Goal: Task Accomplishment & Management: Use online tool/utility

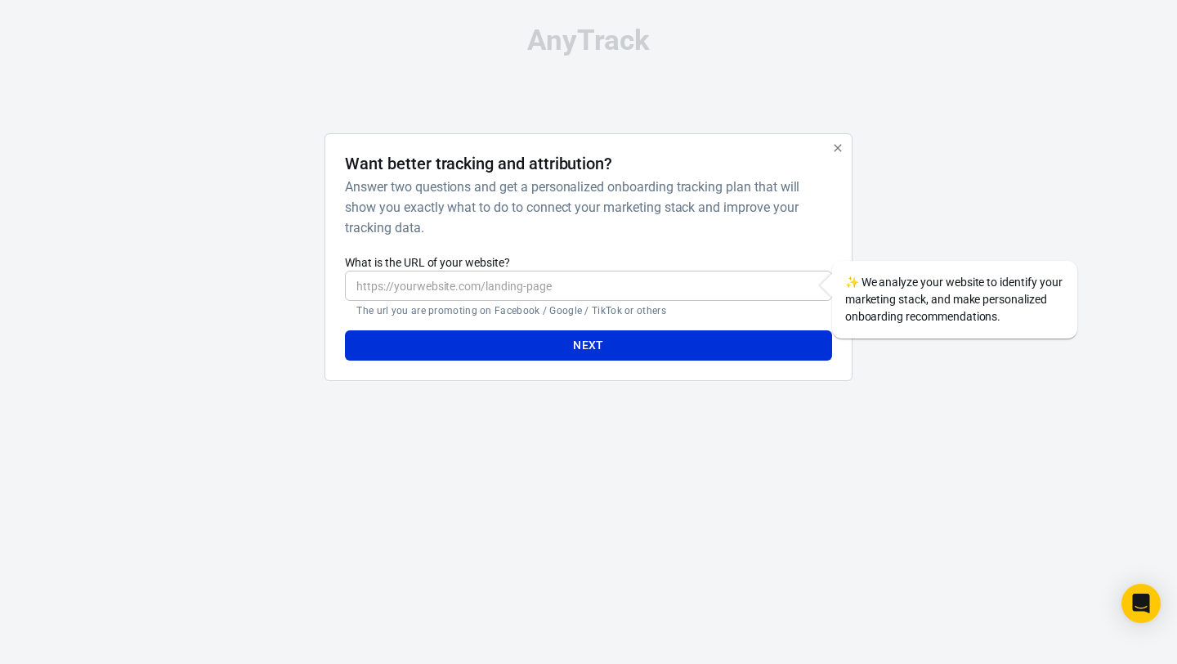
click at [543, 209] on h6 "Answer two questions and get a personalized onboarding tracking plan that will …" at bounding box center [585, 207] width 480 height 61
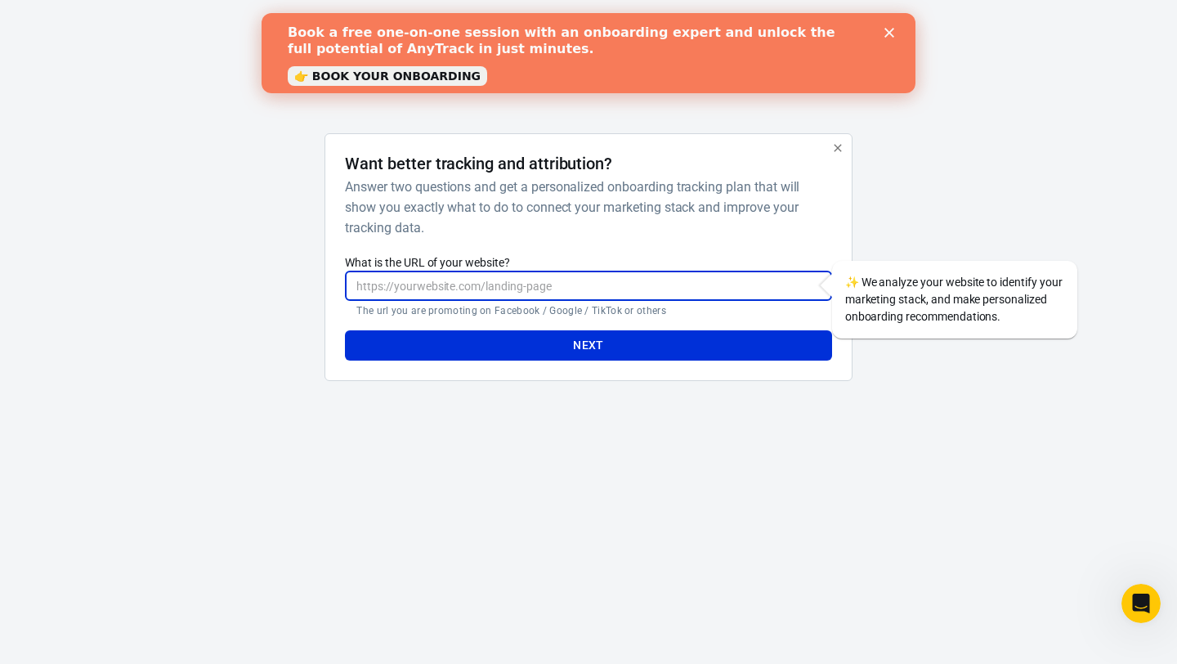
click at [521, 281] on input "What is the URL of your website?" at bounding box center [588, 286] width 486 height 30
type input "[DOMAIN_NAME]"
click at [582, 351] on button "Next" at bounding box center [588, 345] width 486 height 30
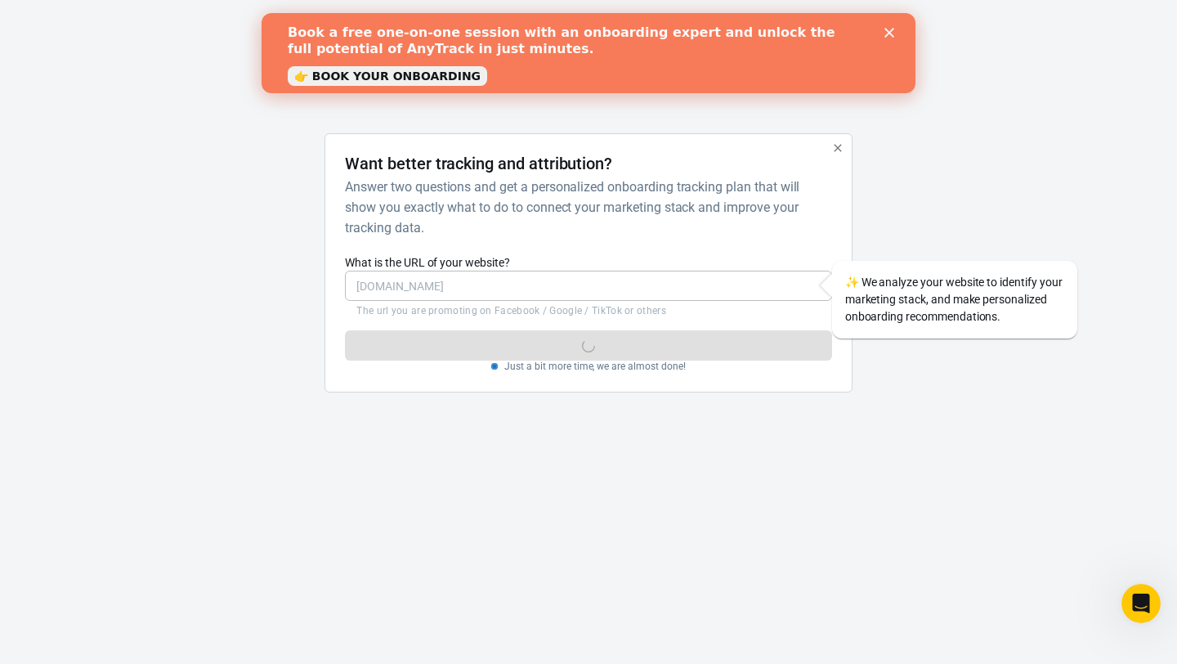
click at [634, 306] on p "The url you are promoting on Facebook / Google / TikTok or others" at bounding box center [587, 310] width 463 height 13
click at [425, 73] on link "👉 BOOK YOUR ONBOARDING" at bounding box center [387, 76] width 199 height 20
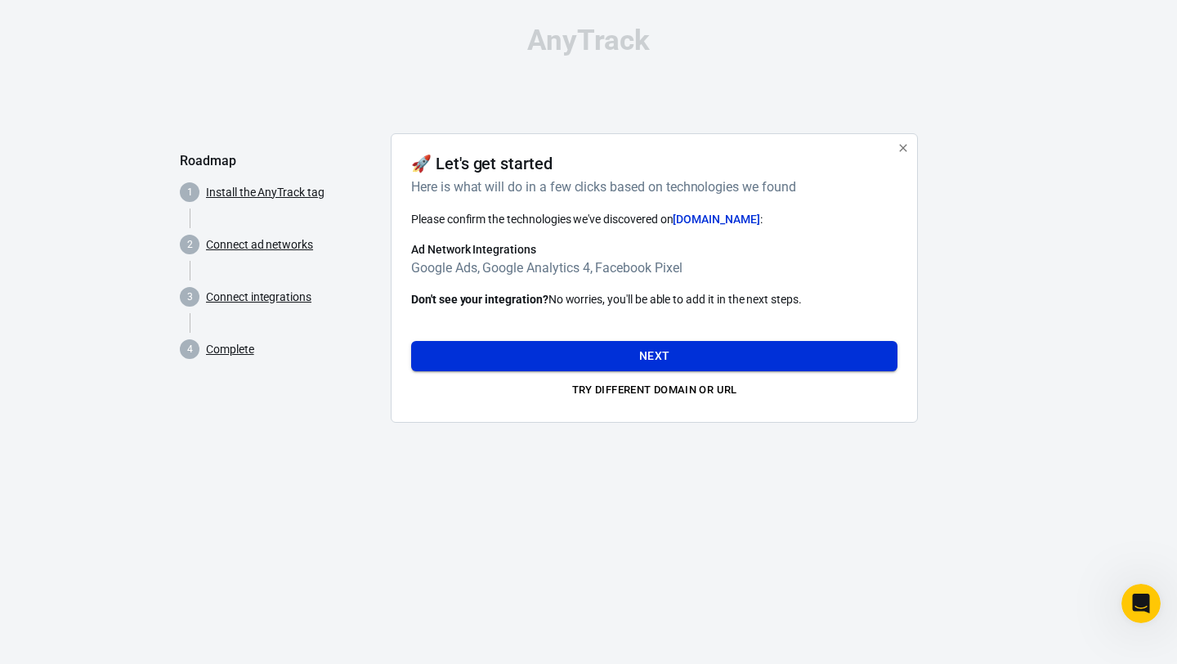
click at [501, 354] on button "Next" at bounding box center [654, 356] width 486 height 30
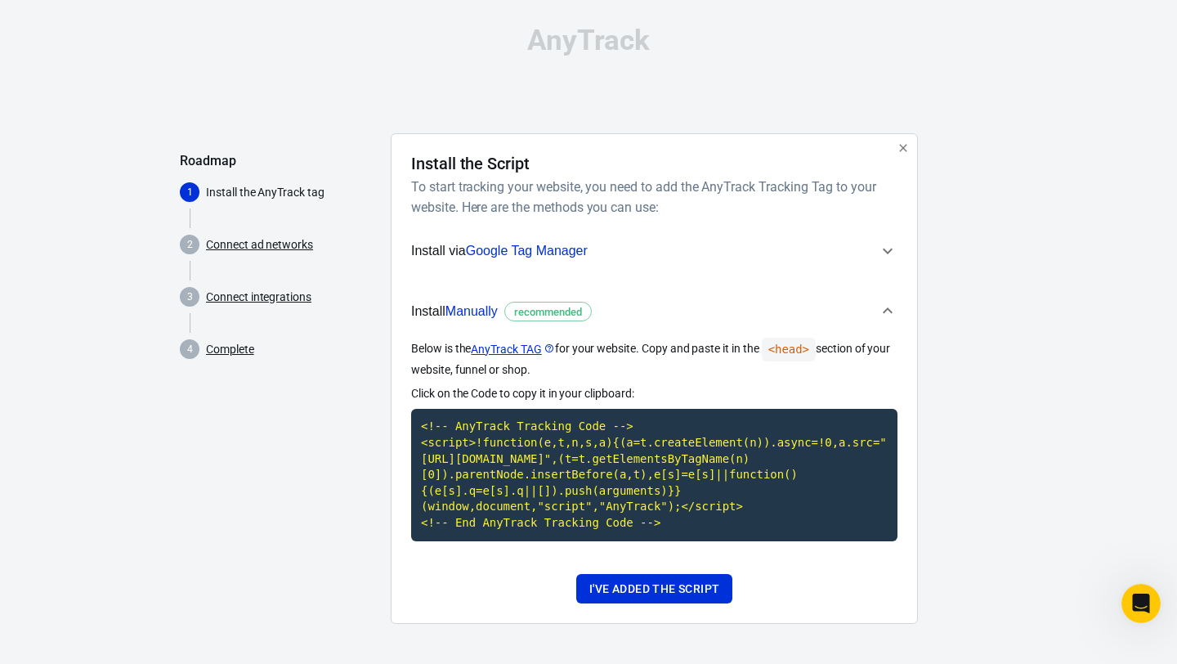
scroll to position [16, 0]
click at [609, 482] on code "<!-- AnyTrack Tracking Code --> <script>!function(e,t,n,s,a){(a=t.createElement…" at bounding box center [654, 475] width 486 height 132
click at [630, 460] on code "<!-- AnyTrack Tracking Code --> <script>!function(e,t,n,s,a){(a=t.createElement…" at bounding box center [654, 475] width 486 height 132
click at [606, 585] on button "I've added the script" at bounding box center [654, 589] width 156 height 30
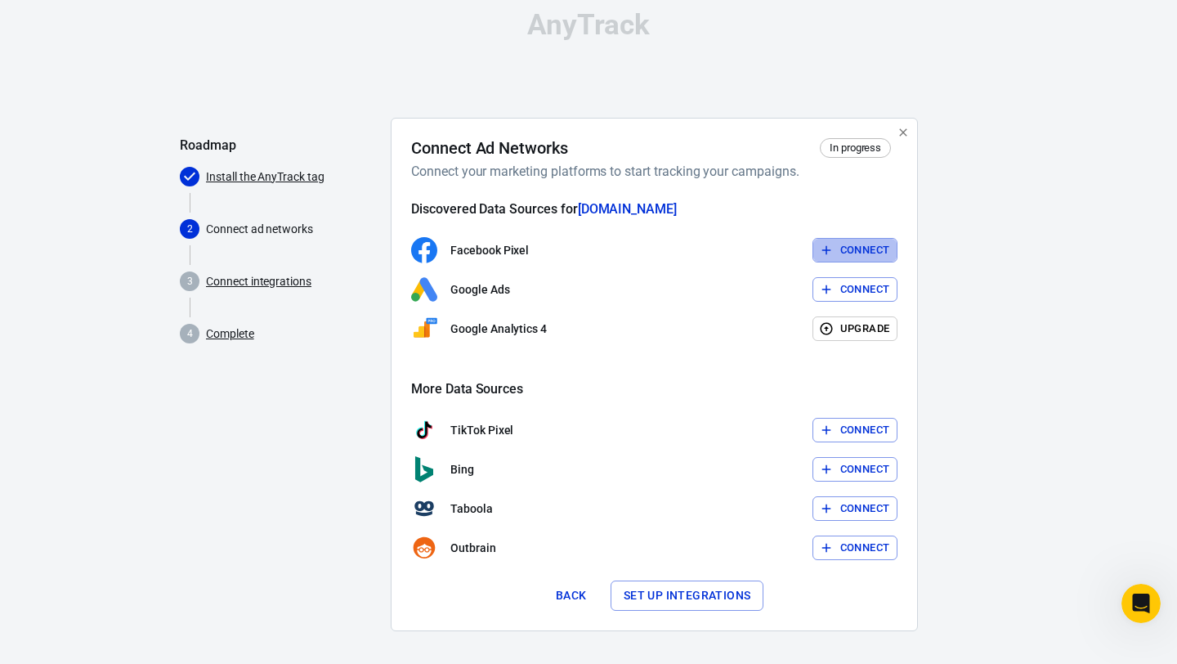
click at [848, 249] on button "Connect" at bounding box center [855, 250] width 86 height 25
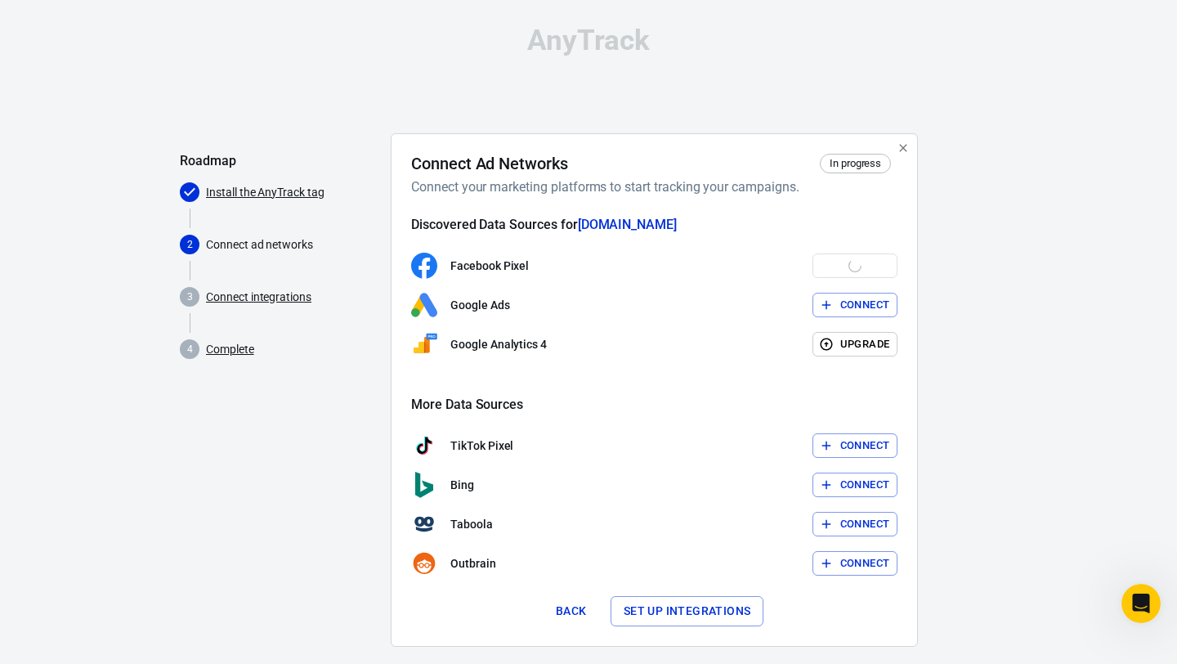
scroll to position [21, 0]
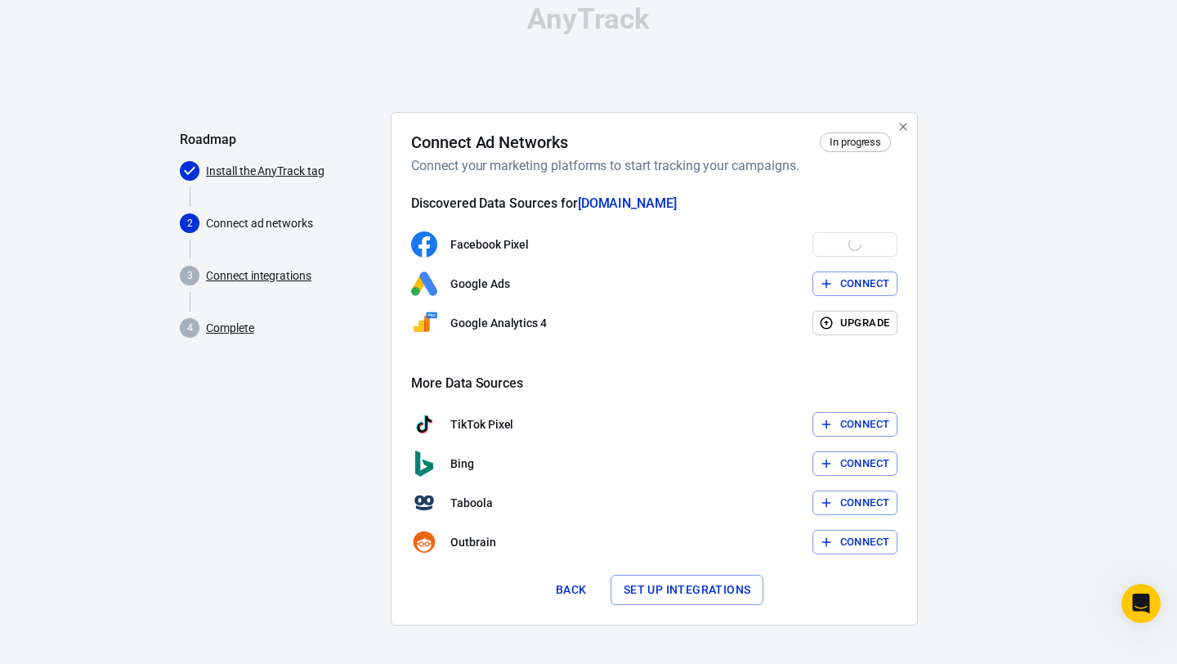
click at [680, 587] on button "Set up integrations" at bounding box center [687, 590] width 154 height 30
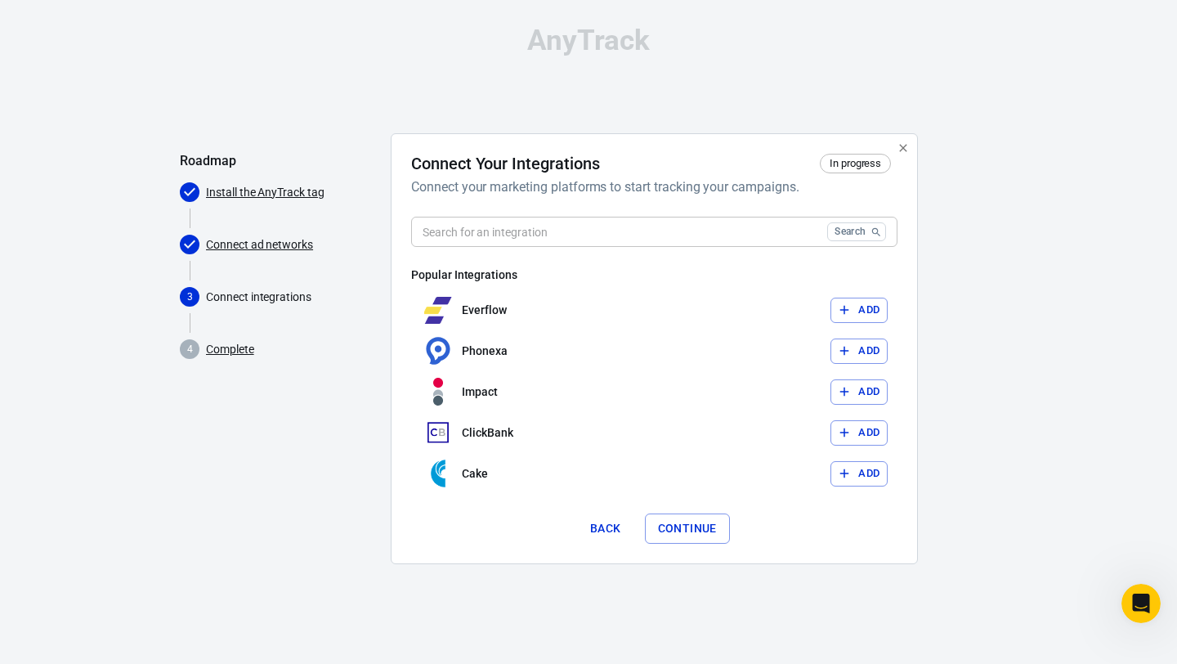
click at [272, 237] on link "Connect ad networks" at bounding box center [259, 244] width 107 height 17
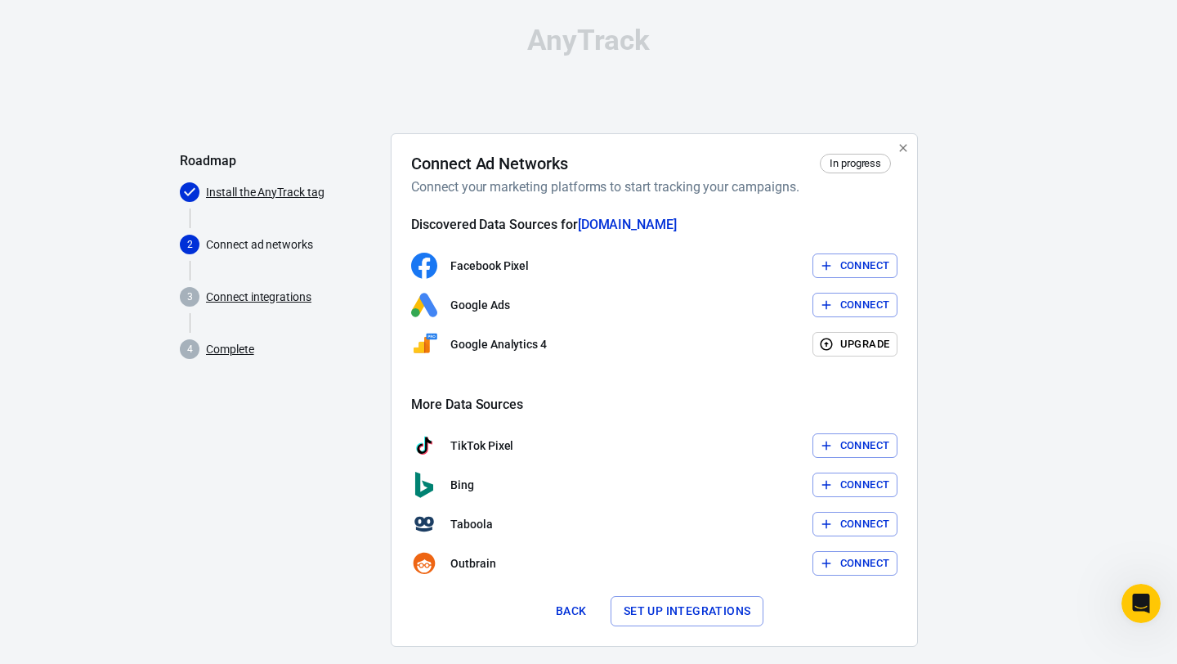
click at [850, 257] on button "Connect" at bounding box center [855, 265] width 86 height 25
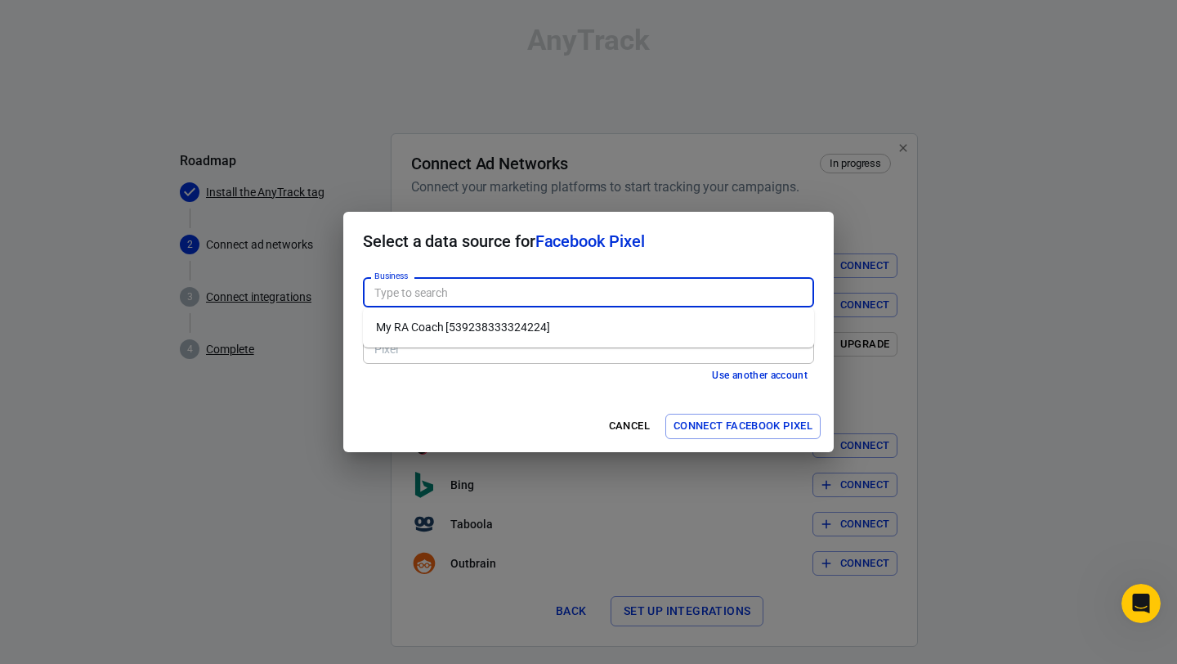
click at [590, 296] on input "Business" at bounding box center [587, 292] width 439 height 20
click at [519, 330] on li "My RA Coach [539238333324224]" at bounding box center [588, 327] width 451 height 27
type input "My RA Coach [539238333324224]"
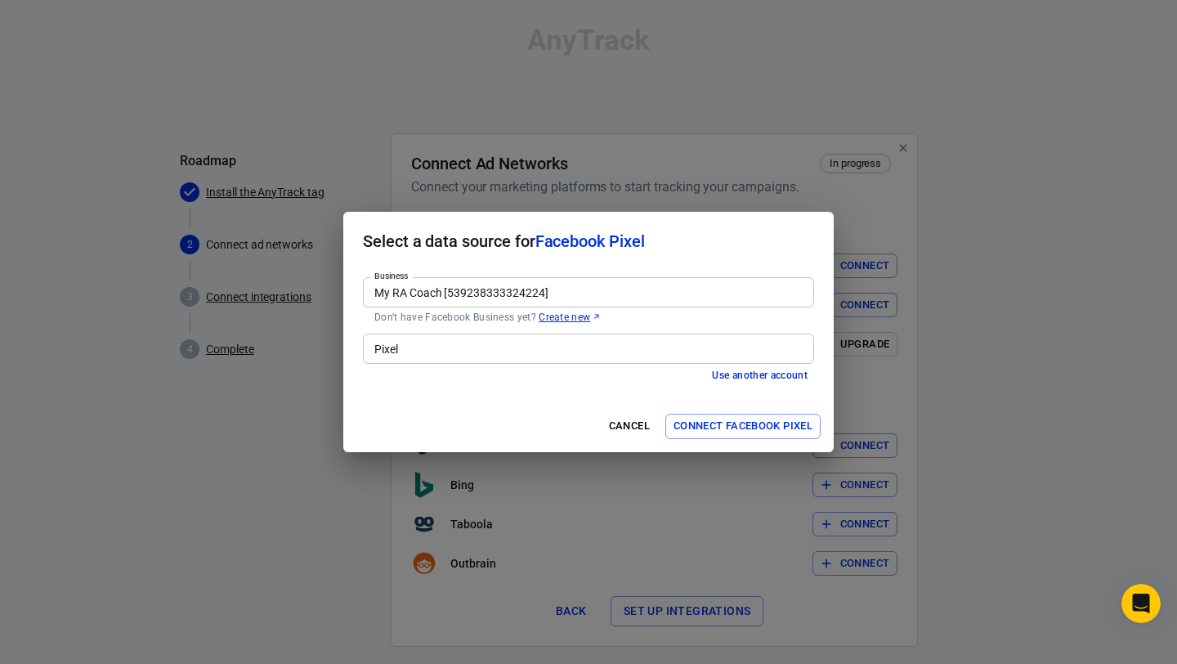
click at [516, 349] on input "Pixel" at bounding box center [587, 348] width 439 height 20
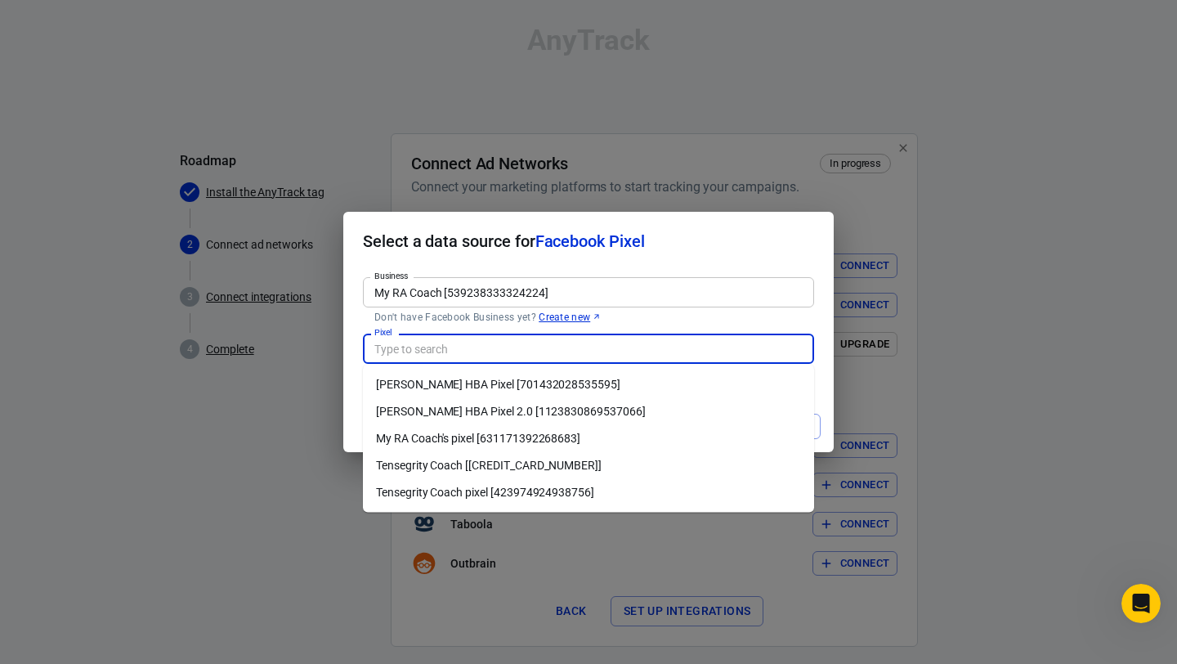
click at [485, 409] on li "[PERSON_NAME] HBA Pixel 2.0 [1123830869537066]" at bounding box center [588, 411] width 451 height 27
type input "[PERSON_NAME] HBA Pixel 2.0 [1123830869537066]"
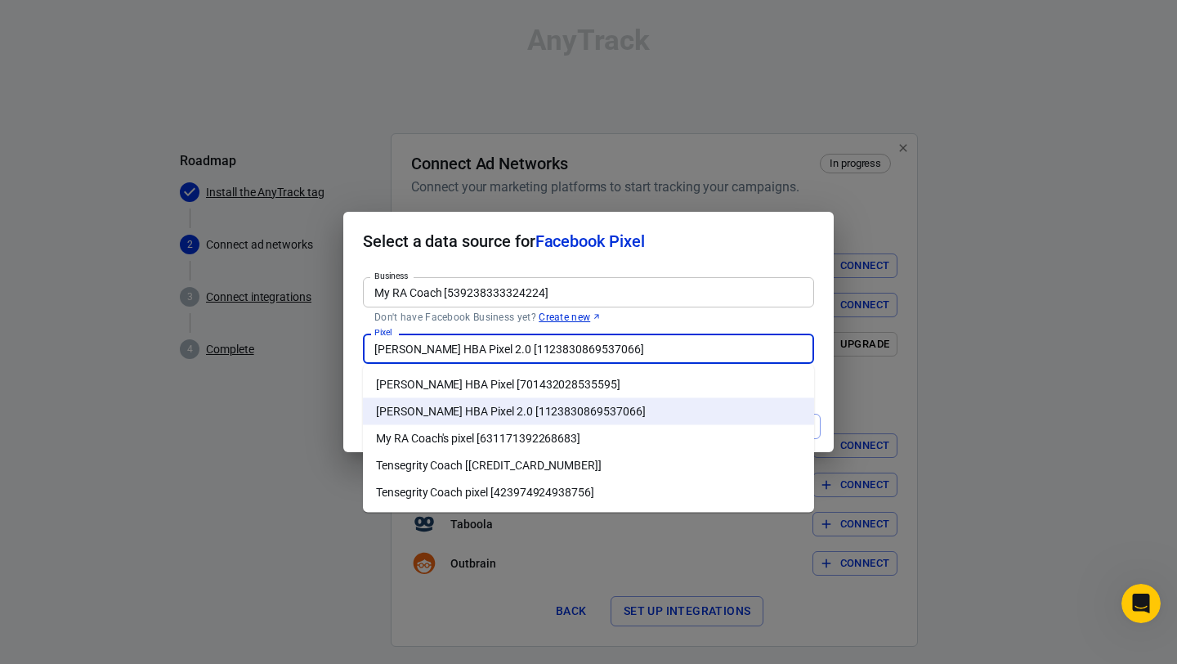
click at [668, 276] on div "Business My RA Coach [539238333324224] Business Don't have Facebook Business ye…" at bounding box center [588, 299] width 451 height 56
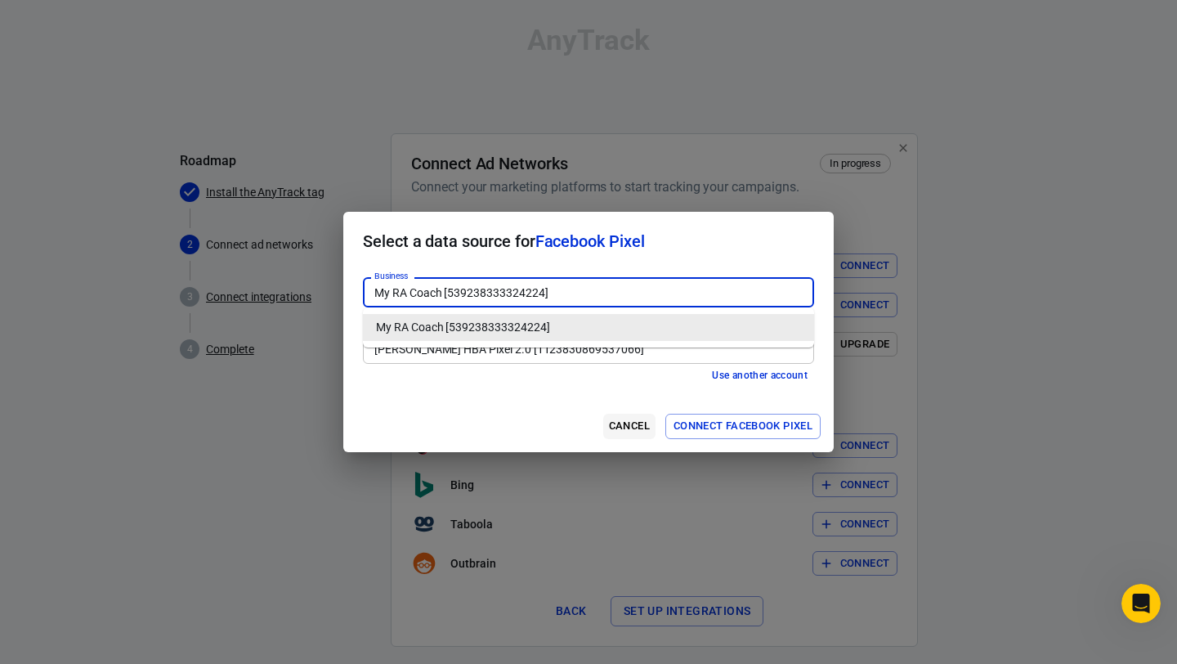
click at [624, 426] on button "Cancel" at bounding box center [629, 426] width 52 height 25
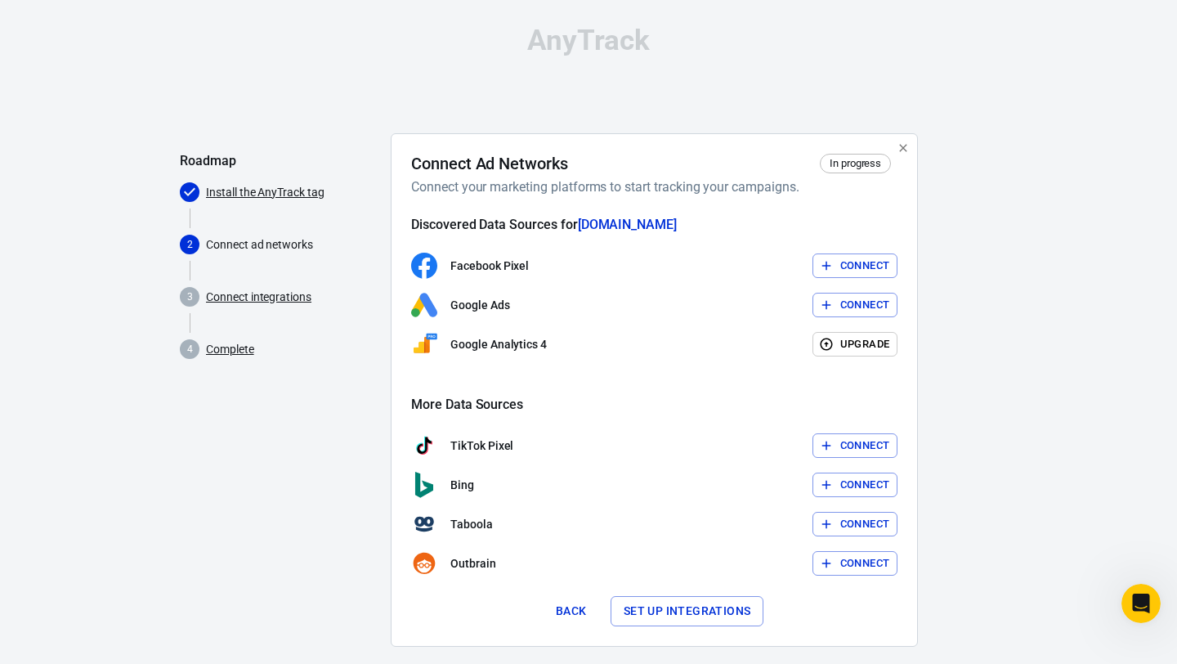
click at [849, 270] on button "Connect" at bounding box center [855, 265] width 86 height 25
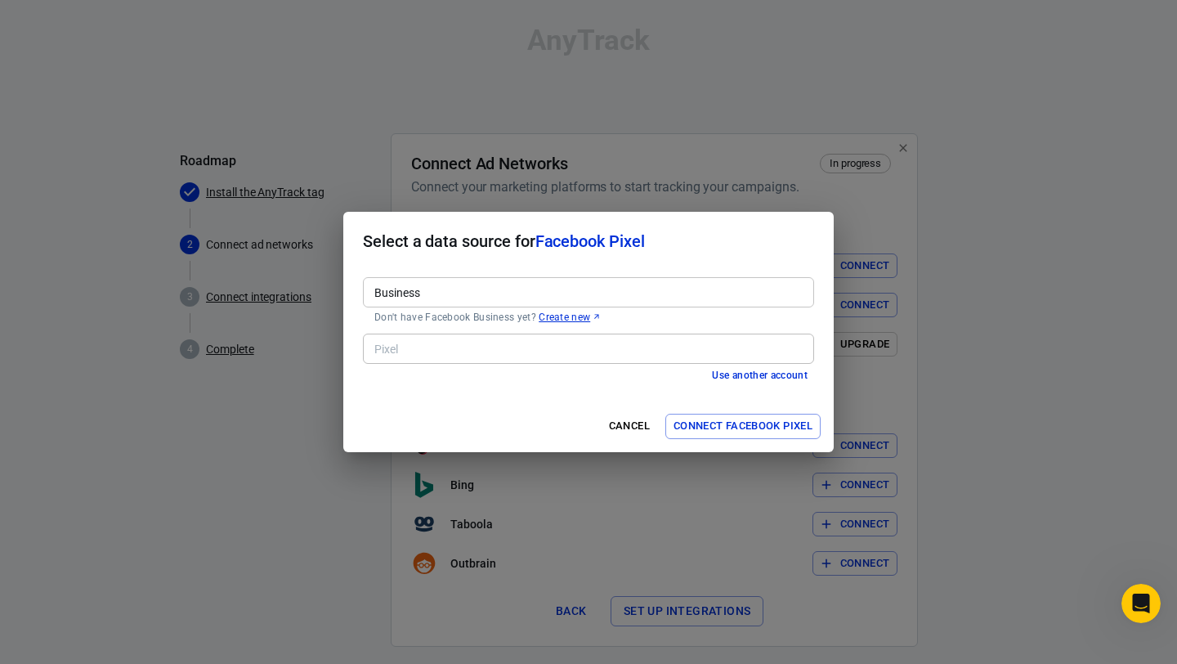
click at [631, 299] on input "Business" at bounding box center [587, 292] width 439 height 20
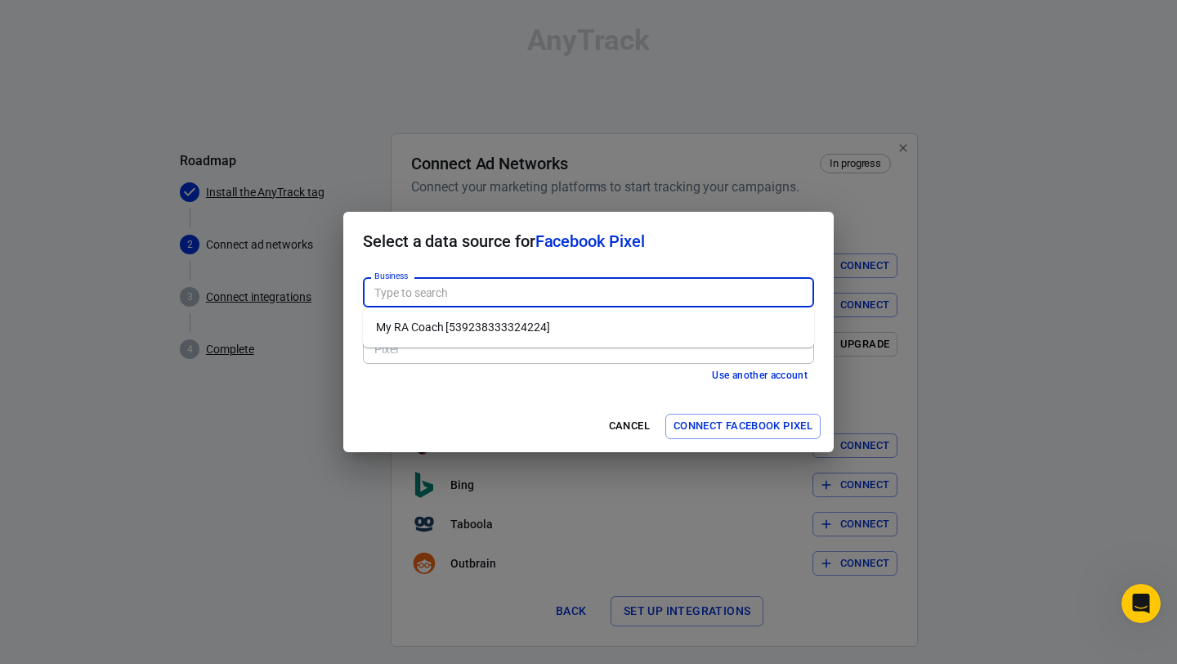
click at [600, 325] on li "My RA Coach [539238333324224]" at bounding box center [588, 327] width 451 height 27
type input "My RA Coach [539238333324224]"
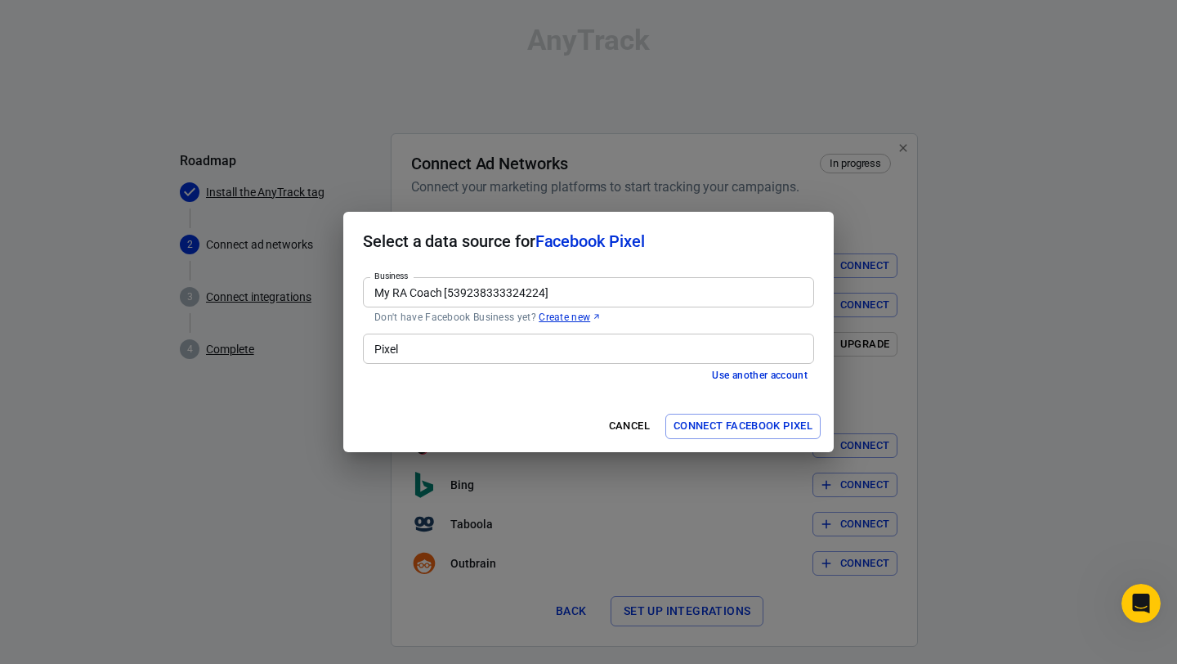
click at [556, 346] on input "Pixel" at bounding box center [587, 348] width 439 height 20
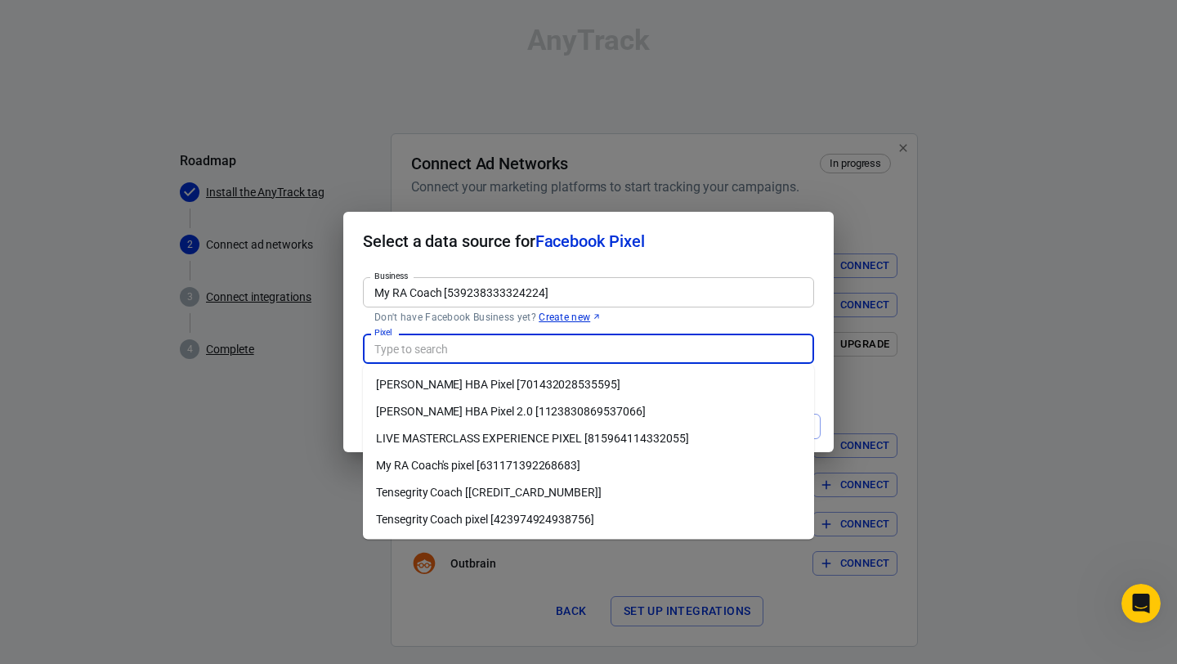
click at [561, 436] on li "LIVE MASTERCLASS EXPERIENCE PIXEL [815964114332055]" at bounding box center [588, 438] width 451 height 27
type input "LIVE MASTERCLASS EXPERIENCE PIXEL [815964114332055]"
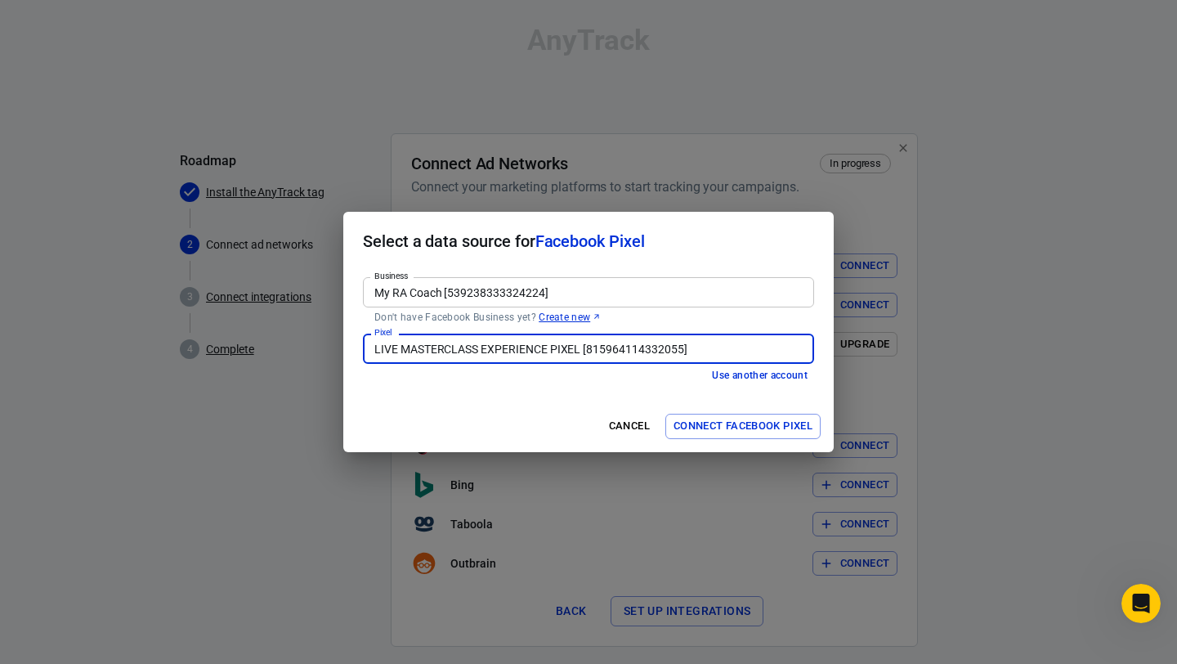
click at [768, 425] on button "Connect Facebook Pixel" at bounding box center [742, 426] width 155 height 25
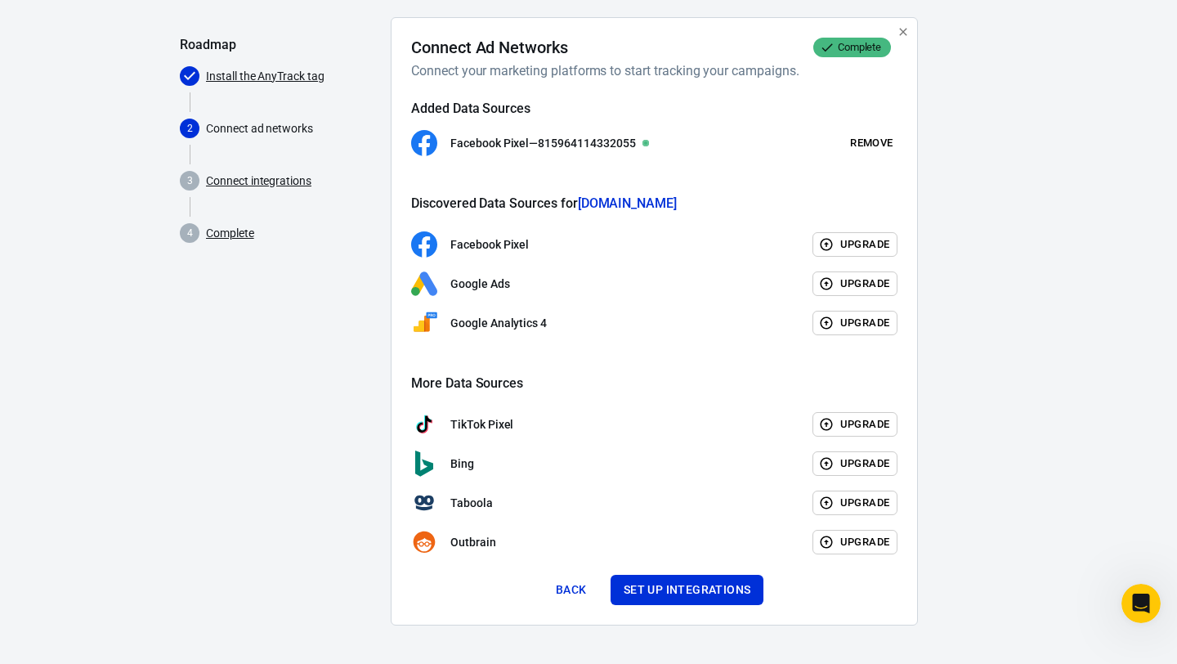
scroll to position [116, 0]
click at [660, 596] on button "Set up integrations" at bounding box center [687, 590] width 154 height 30
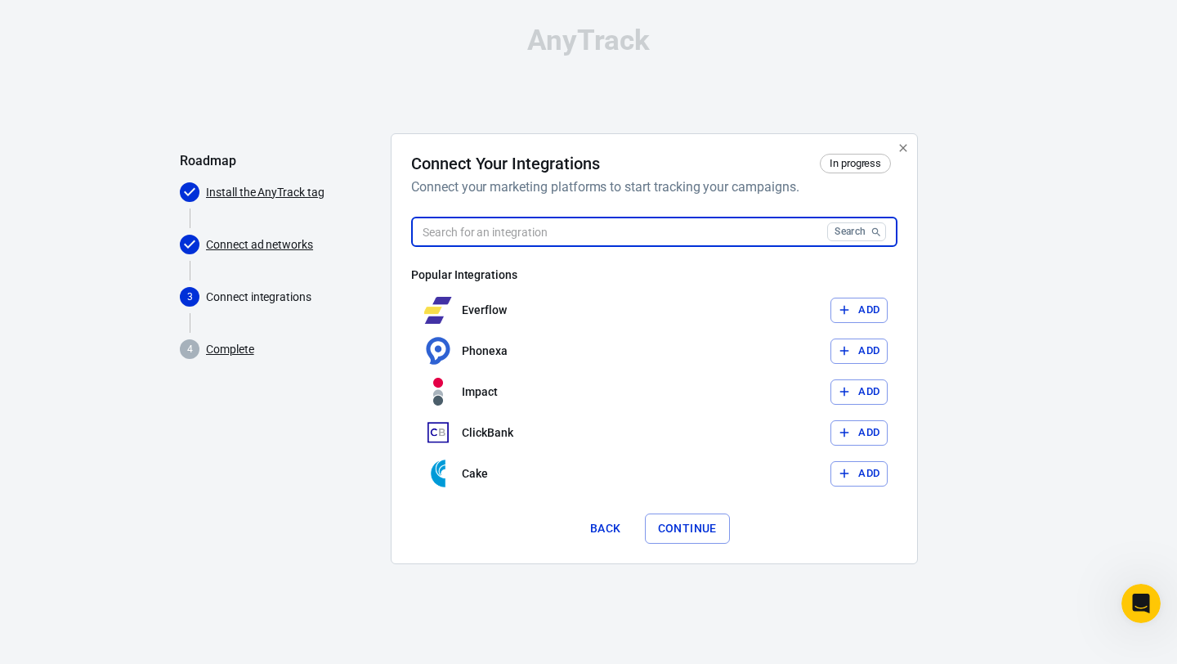
click at [686, 237] on input "text" at bounding box center [615, 232] width 409 height 30
click at [683, 226] on input "text" at bounding box center [615, 232] width 409 height 30
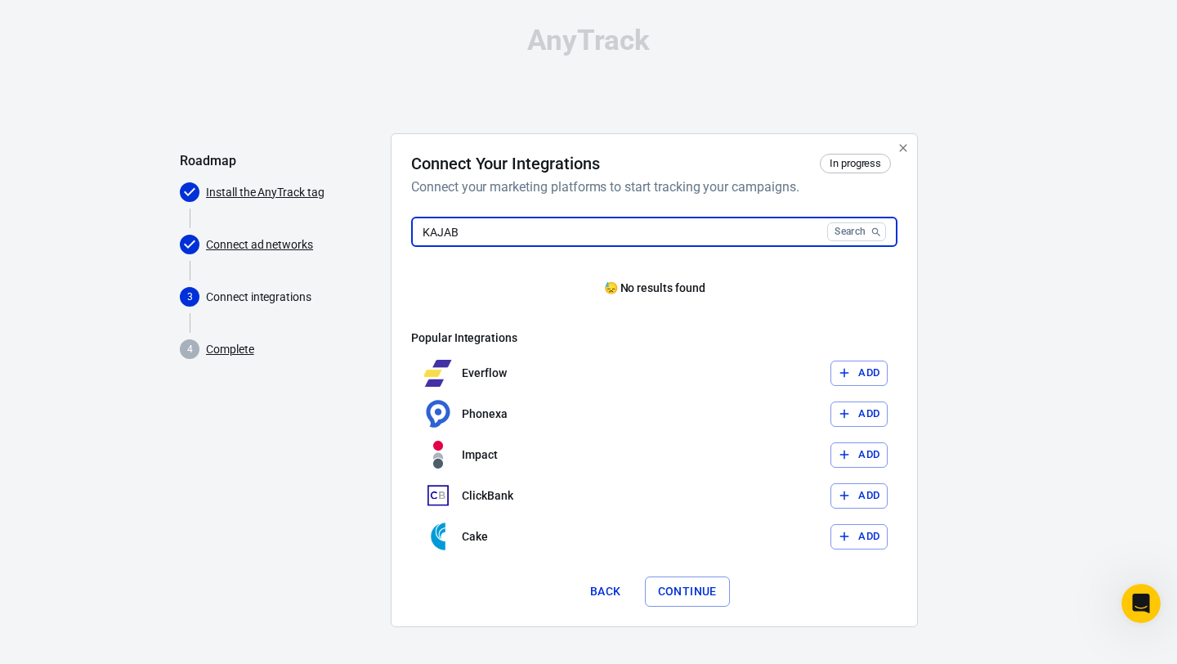
type input "KAJABI"
click at [686, 243] on input "KAJABI" at bounding box center [615, 232] width 409 height 30
type input "Z"
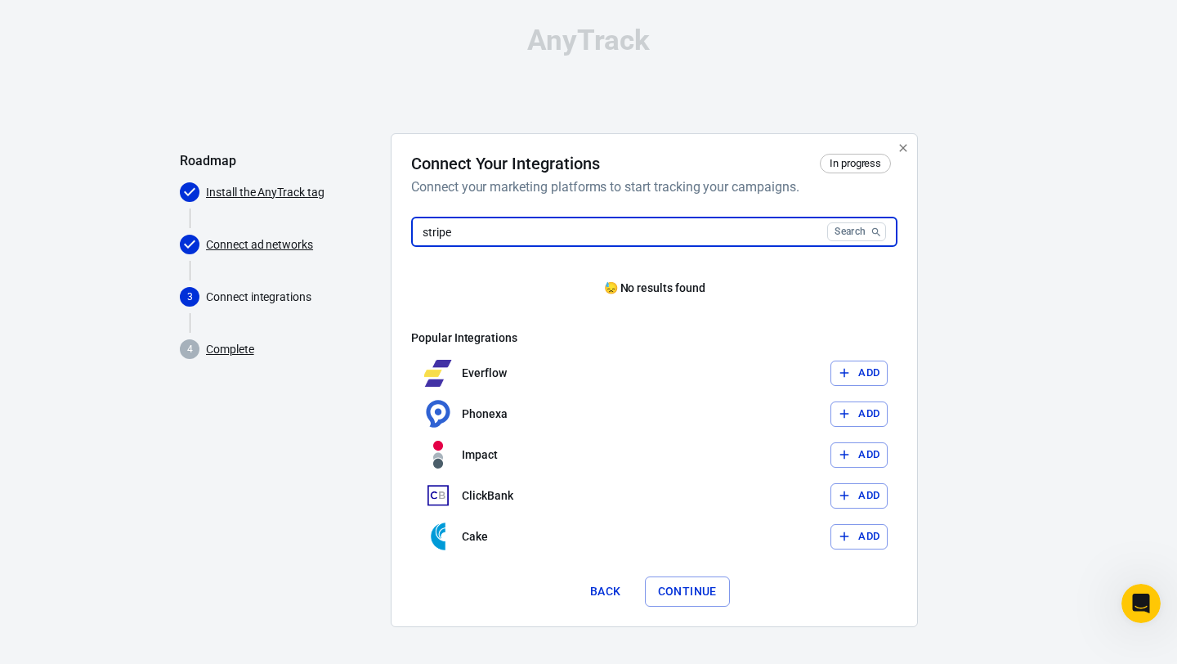
click at [567, 243] on input "stripe" at bounding box center [615, 232] width 409 height 30
click at [567, 240] on input "stripe" at bounding box center [615, 232] width 409 height 30
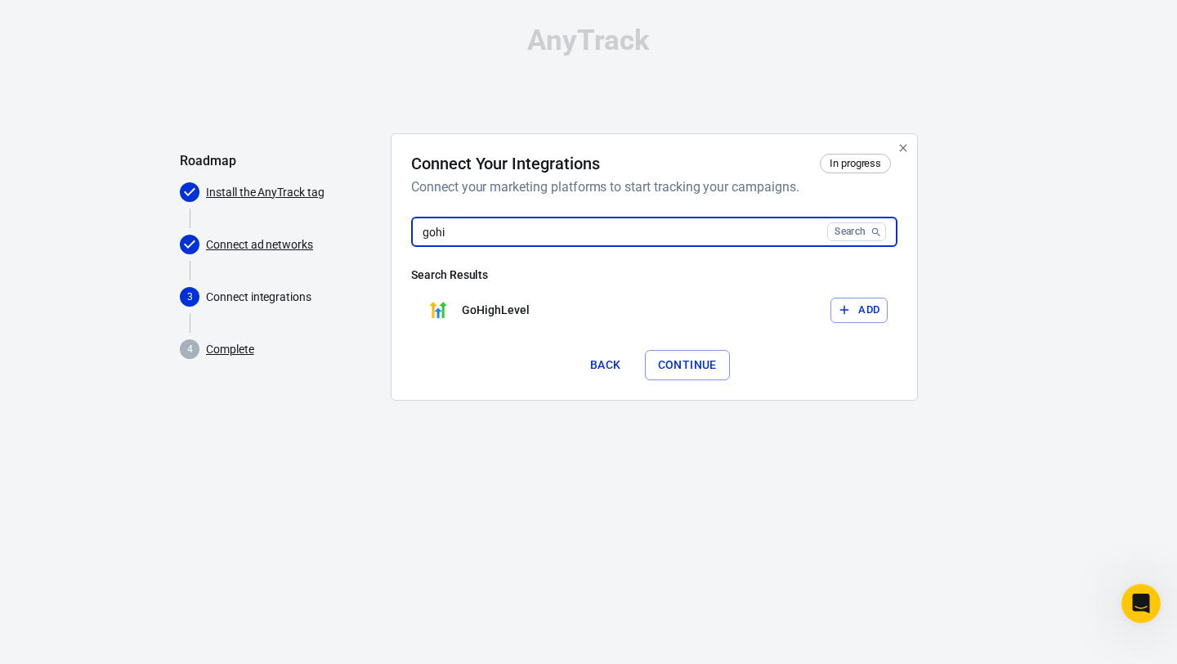
type input "gohi"
click at [604, 355] on button "Back" at bounding box center [605, 365] width 52 height 30
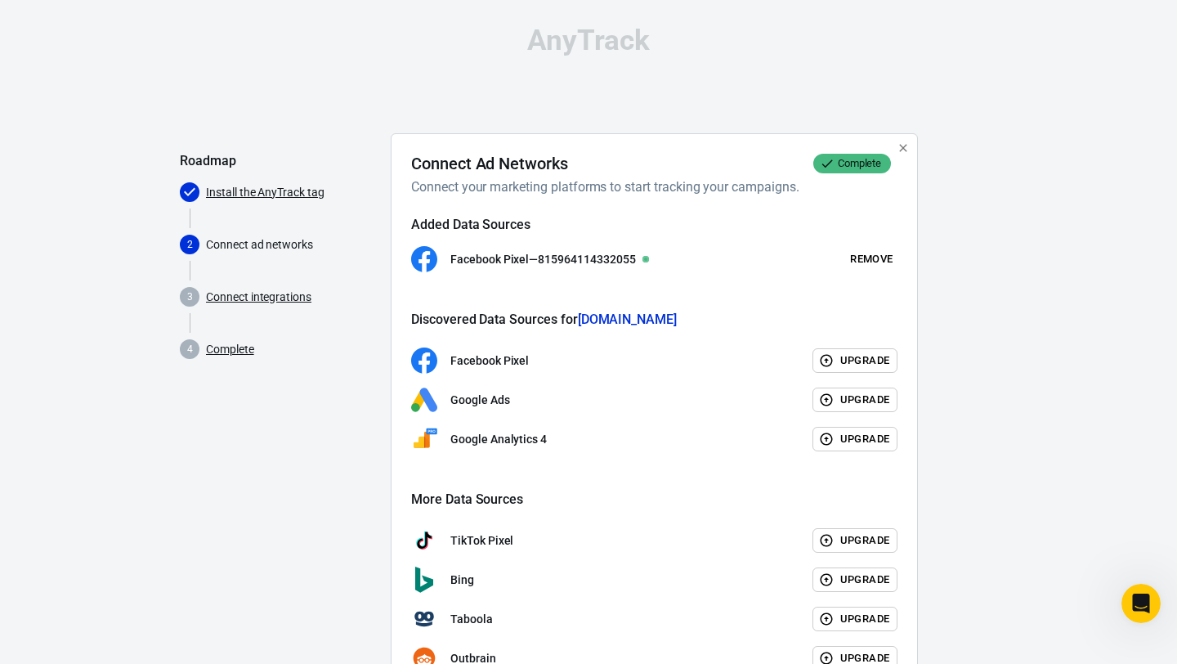
scroll to position [116, 0]
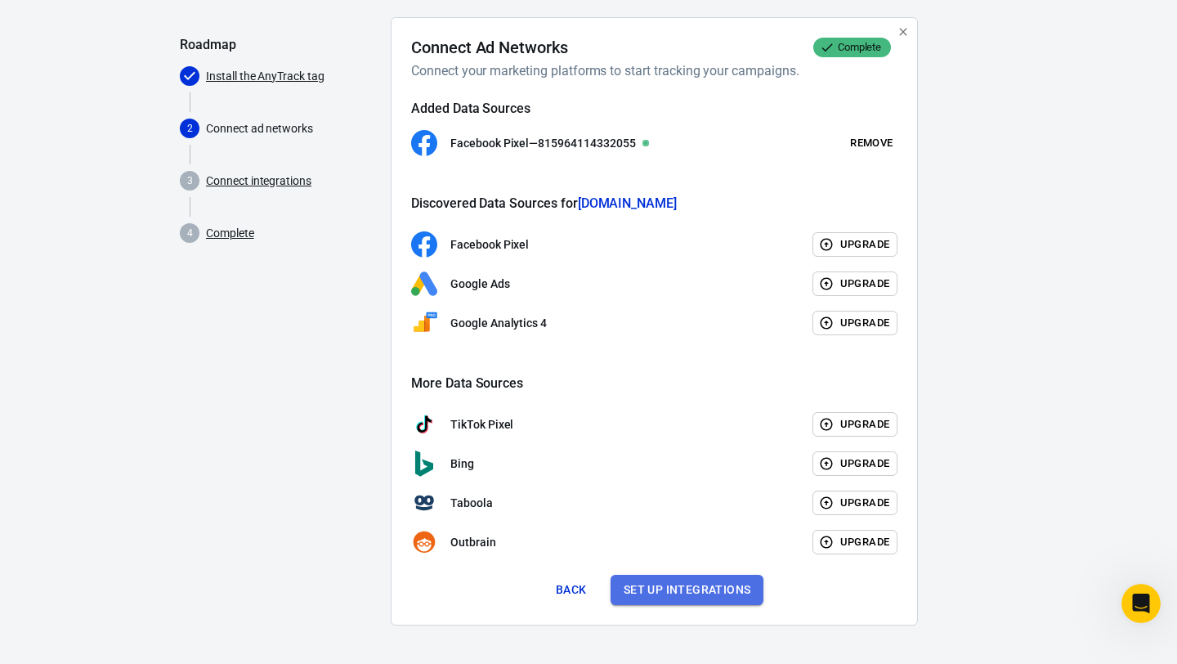
click at [685, 586] on button "Set up integrations" at bounding box center [687, 590] width 154 height 30
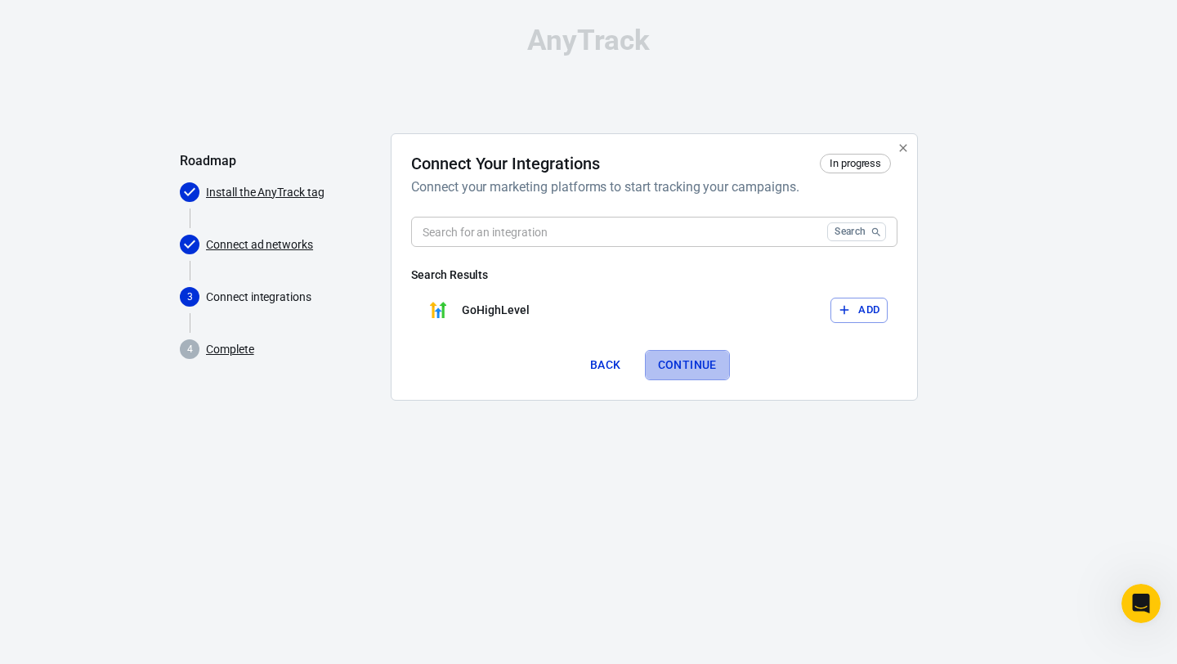
click at [683, 361] on button "Continue" at bounding box center [687, 365] width 85 height 30
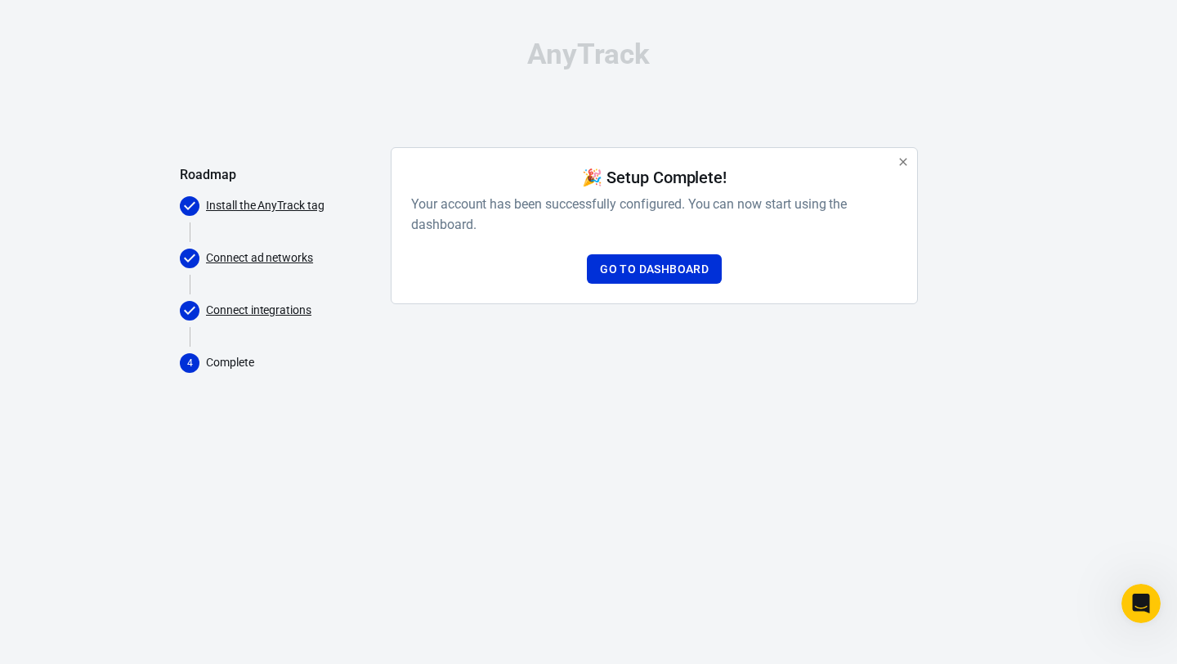
click at [286, 312] on link "Connect integrations" at bounding box center [258, 310] width 105 height 17
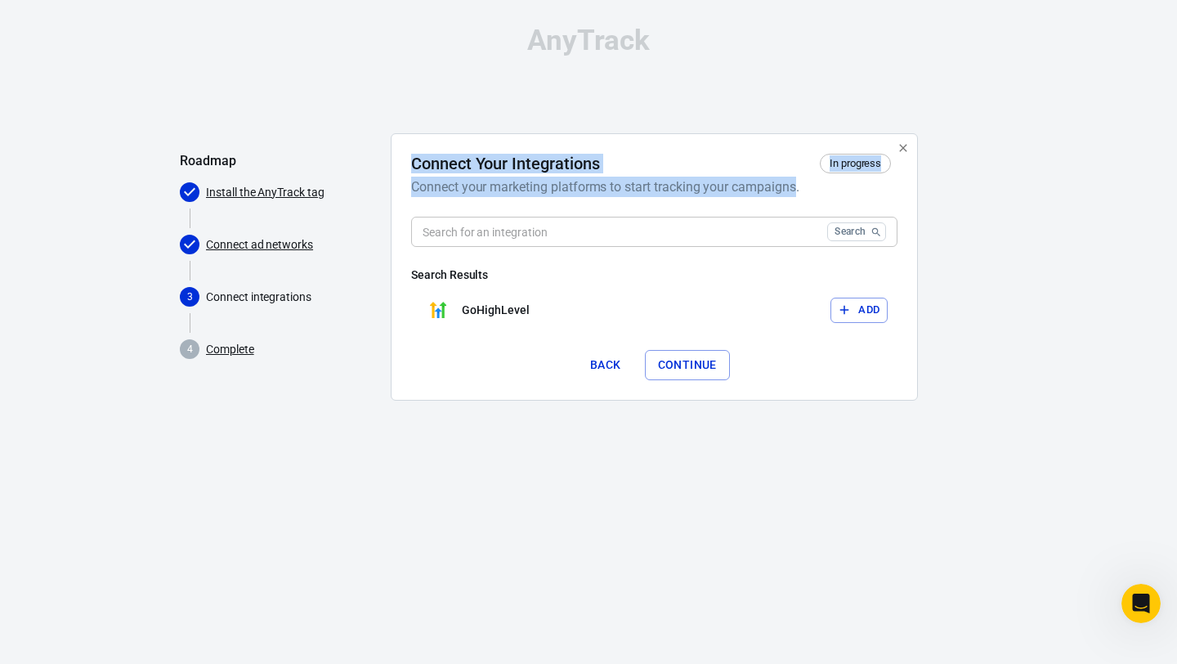
drag, startPoint x: 411, startPoint y: 166, endPoint x: 797, endPoint y: 188, distance: 386.4
click at [797, 188] on div "Connect Your Integrations In progress Connect your marketing platforms to start…" at bounding box center [654, 175] width 486 height 43
copy div "Connect Your Integrations In progress Connect your marketing platforms to start…"
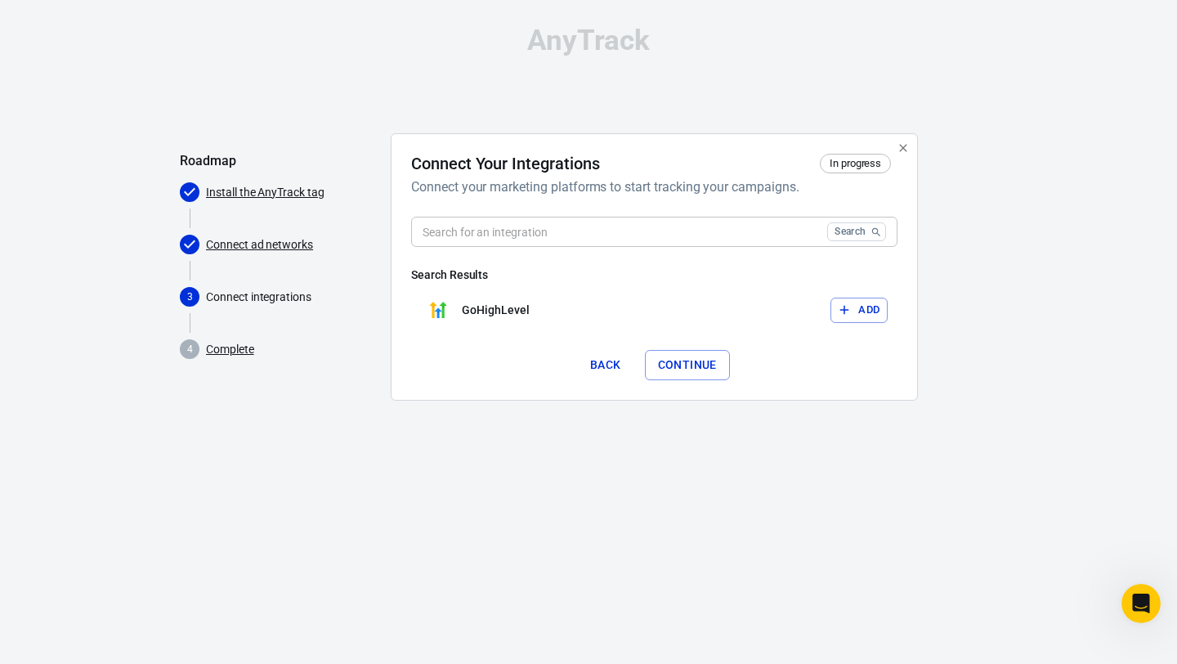
click at [656, 202] on div "Connect Your Integrations In progress Connect your marketing platforms to start…" at bounding box center [654, 267] width 486 height 226
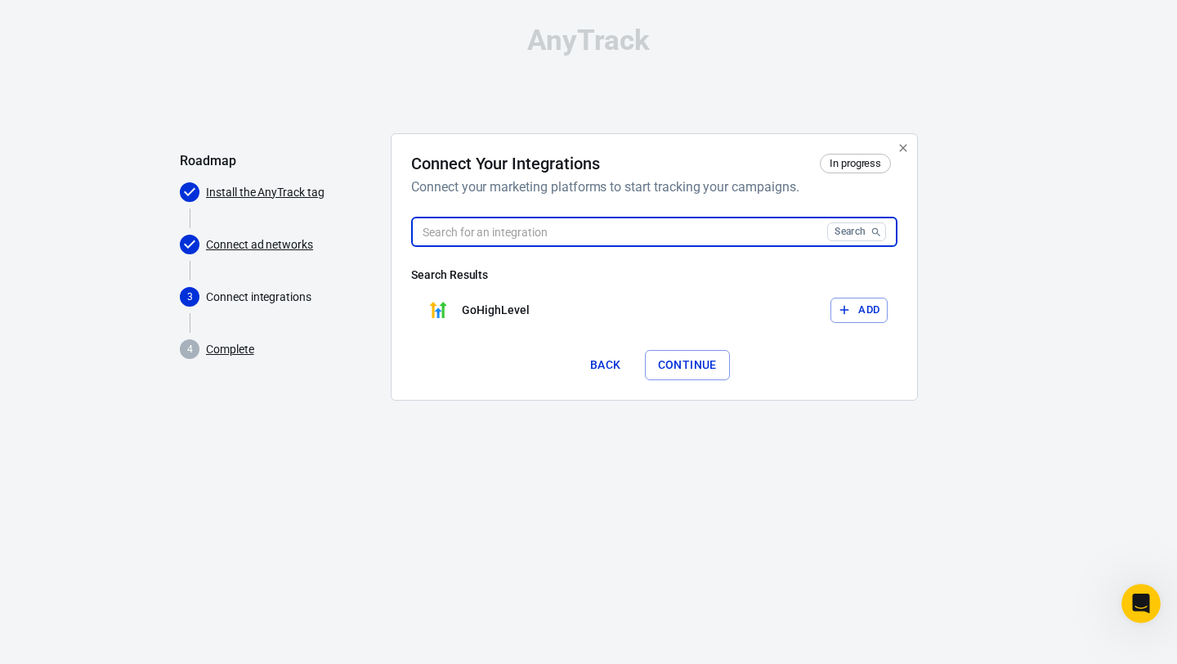
click at [656, 228] on input "text" at bounding box center [615, 232] width 409 height 30
click at [845, 211] on div "Connect Your Integrations In progress Connect your marketing platforms to start…" at bounding box center [654, 267] width 486 height 226
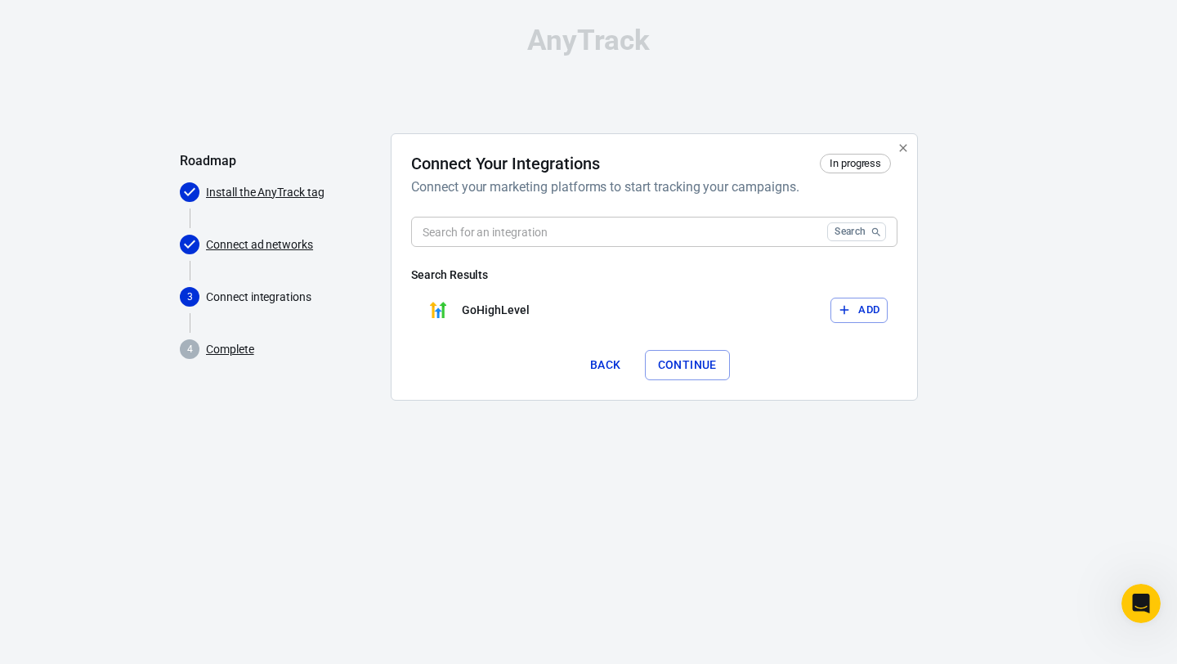
click at [845, 221] on div "Search ​" at bounding box center [654, 232] width 486 height 30
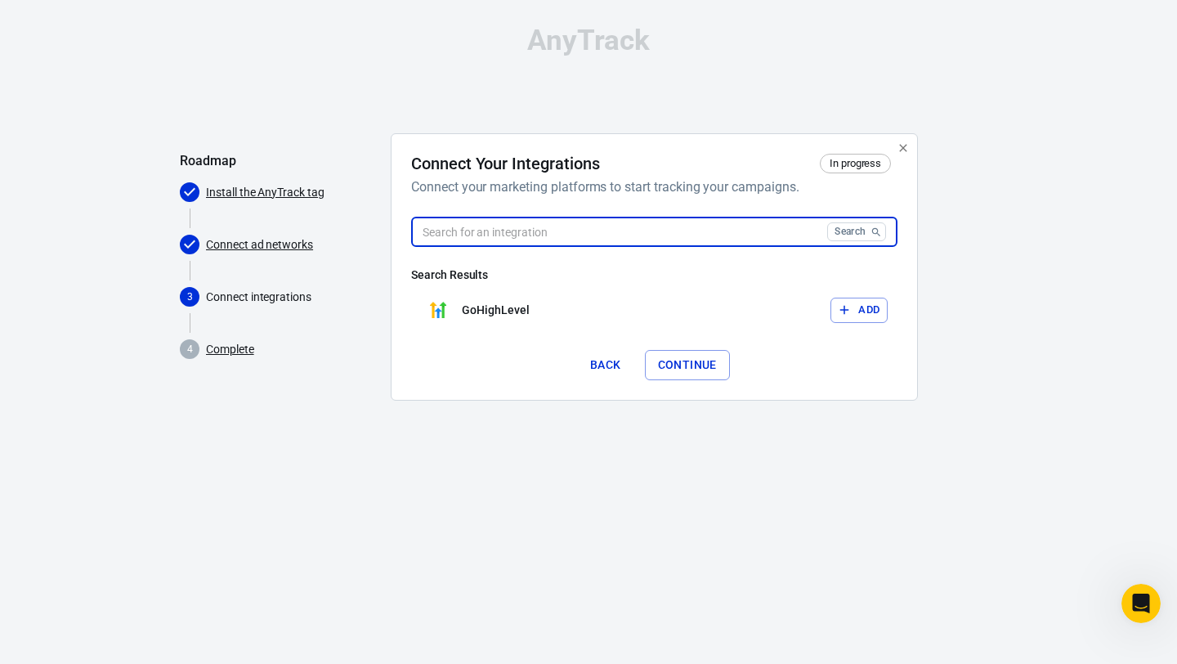
click at [845, 236] on button "Search" at bounding box center [856, 231] width 59 height 19
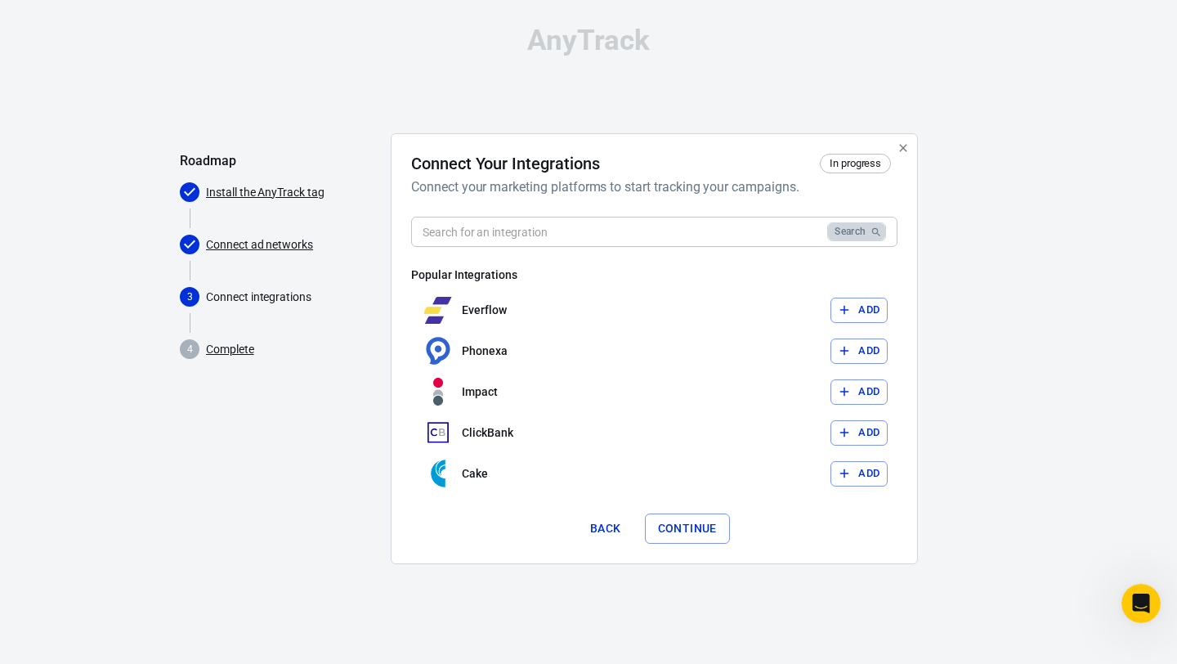
click at [845, 226] on button "Search" at bounding box center [856, 231] width 59 height 19
click at [757, 244] on input "text" at bounding box center [615, 232] width 409 height 30
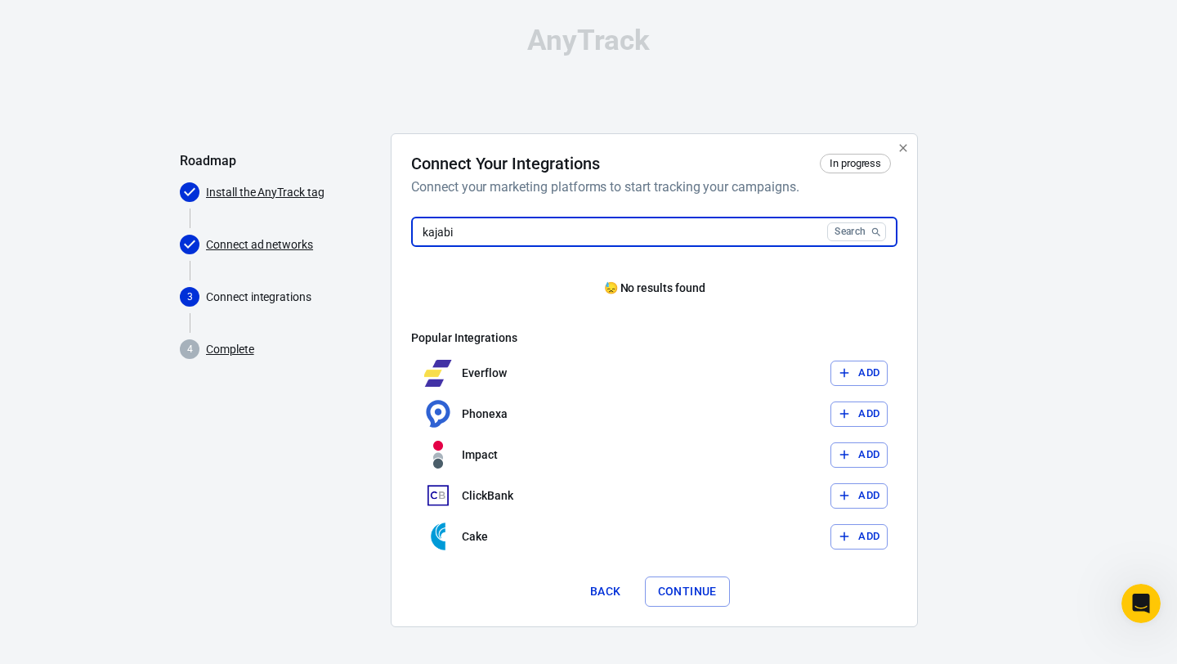
click at [827, 222] on button "Search" at bounding box center [856, 231] width 59 height 19
click at [729, 234] on input "kajabi" at bounding box center [615, 232] width 409 height 30
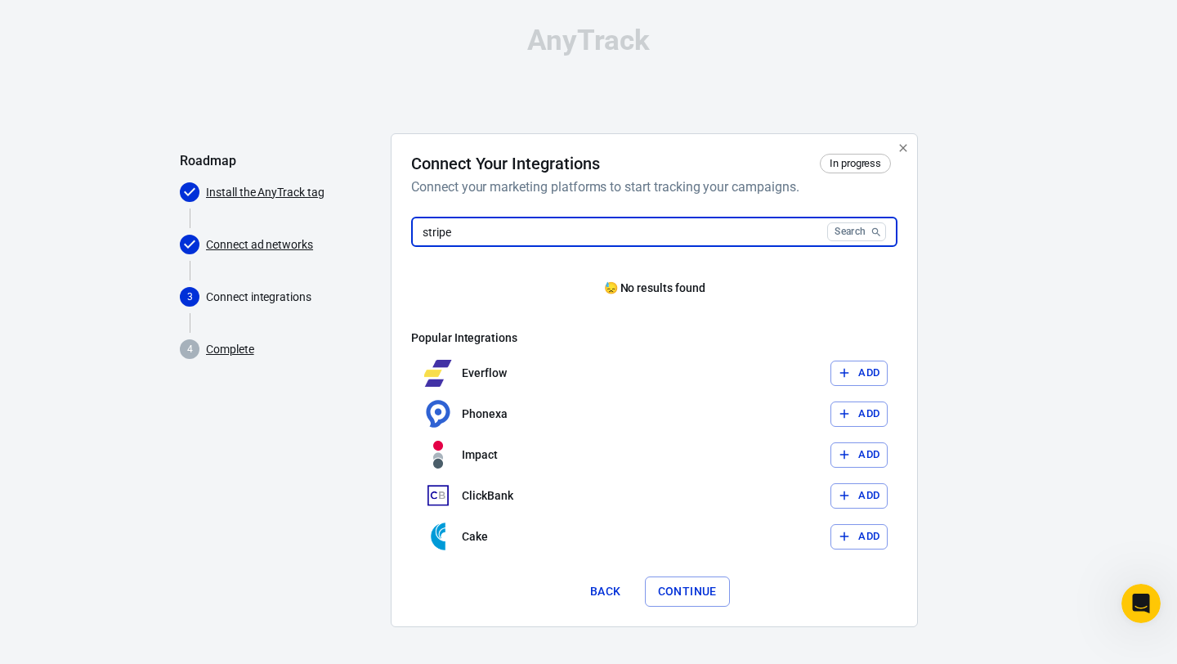
type input "stripe"
click at [827, 222] on button "Search" at bounding box center [856, 231] width 59 height 19
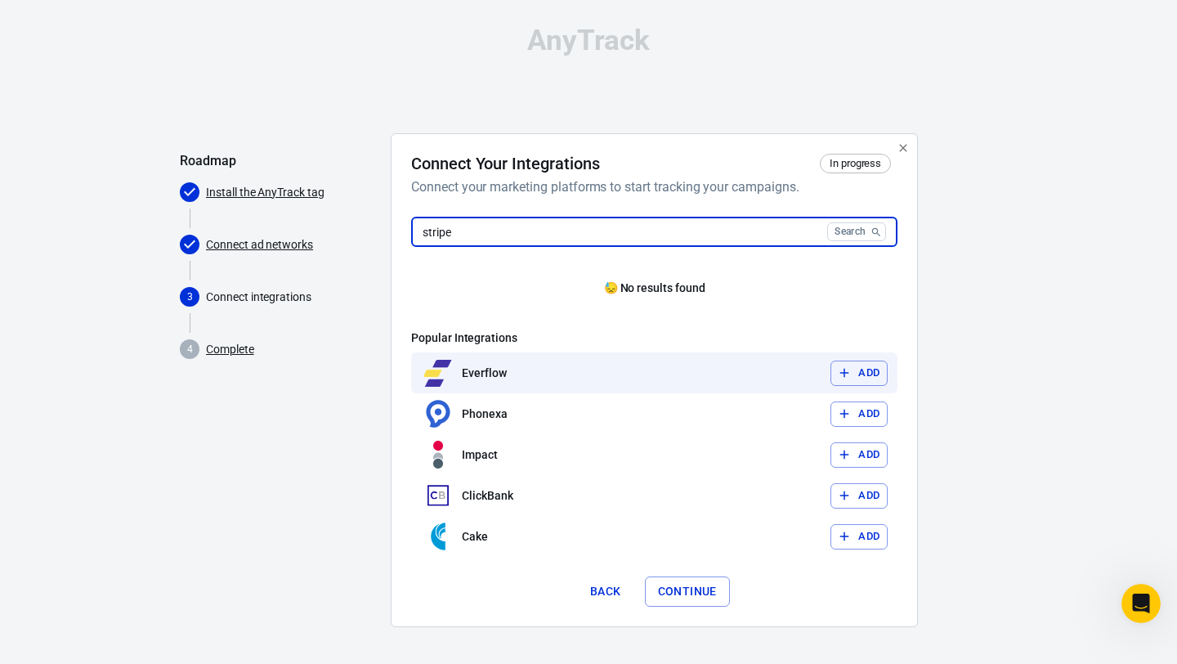
scroll to position [2, 0]
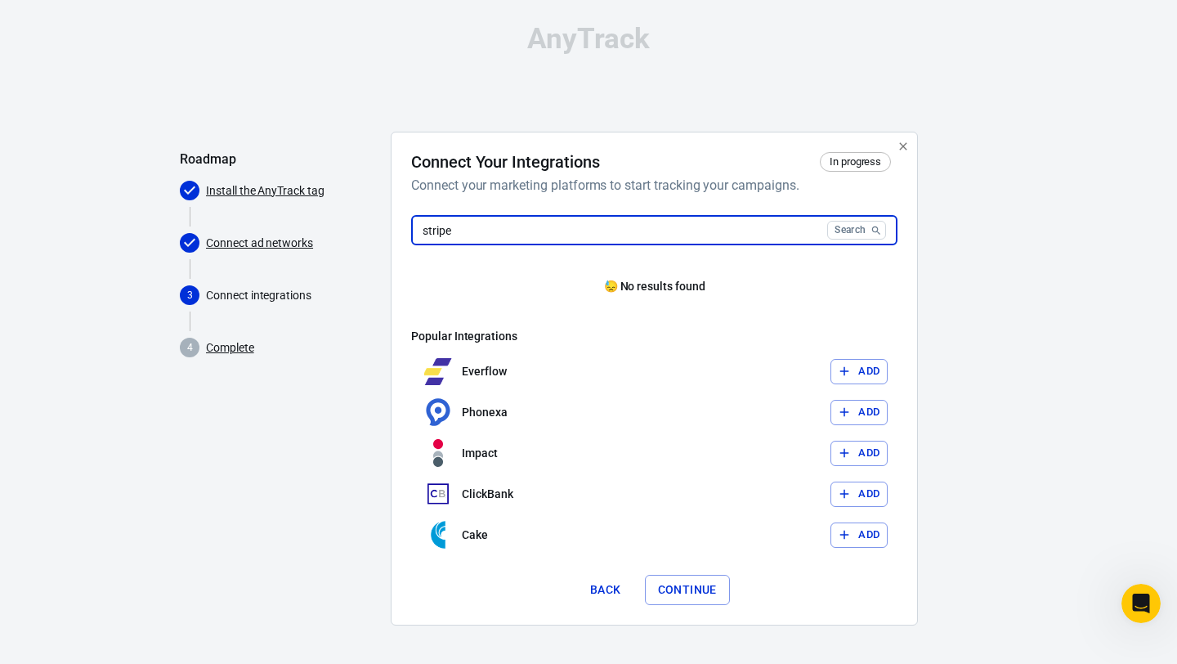
click at [685, 235] on input "stripe" at bounding box center [615, 230] width 409 height 30
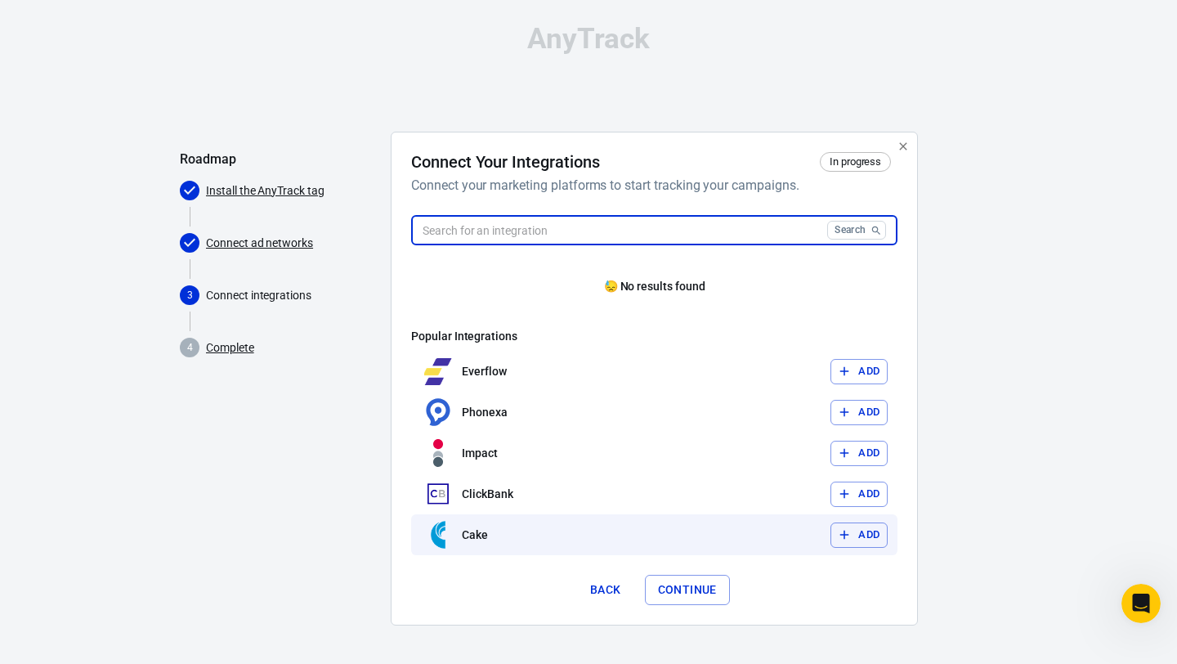
scroll to position [0, 0]
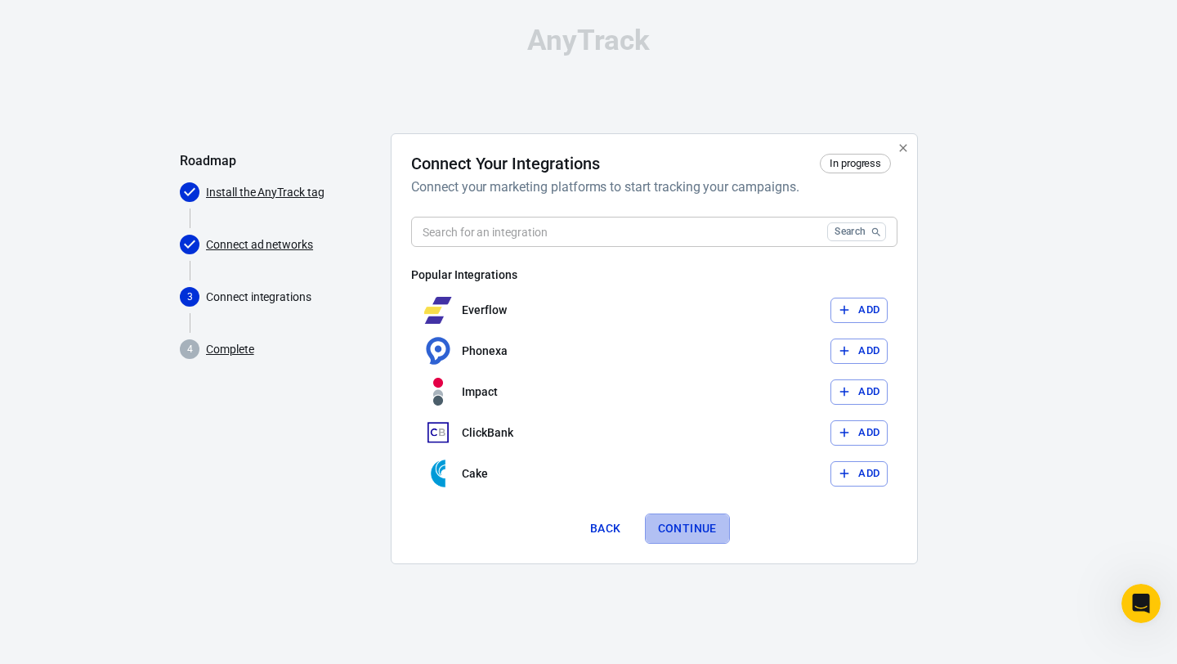
click at [680, 528] on button "Continue" at bounding box center [687, 528] width 85 height 30
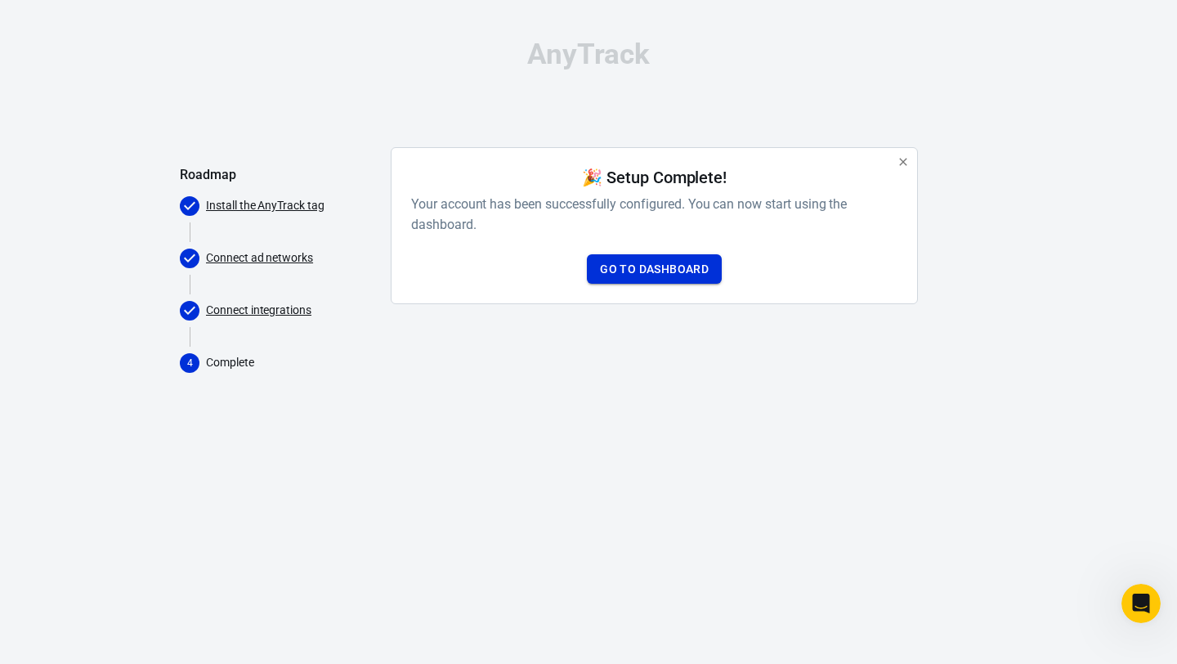
click at [689, 264] on link "Go to Dashboard" at bounding box center [654, 269] width 135 height 30
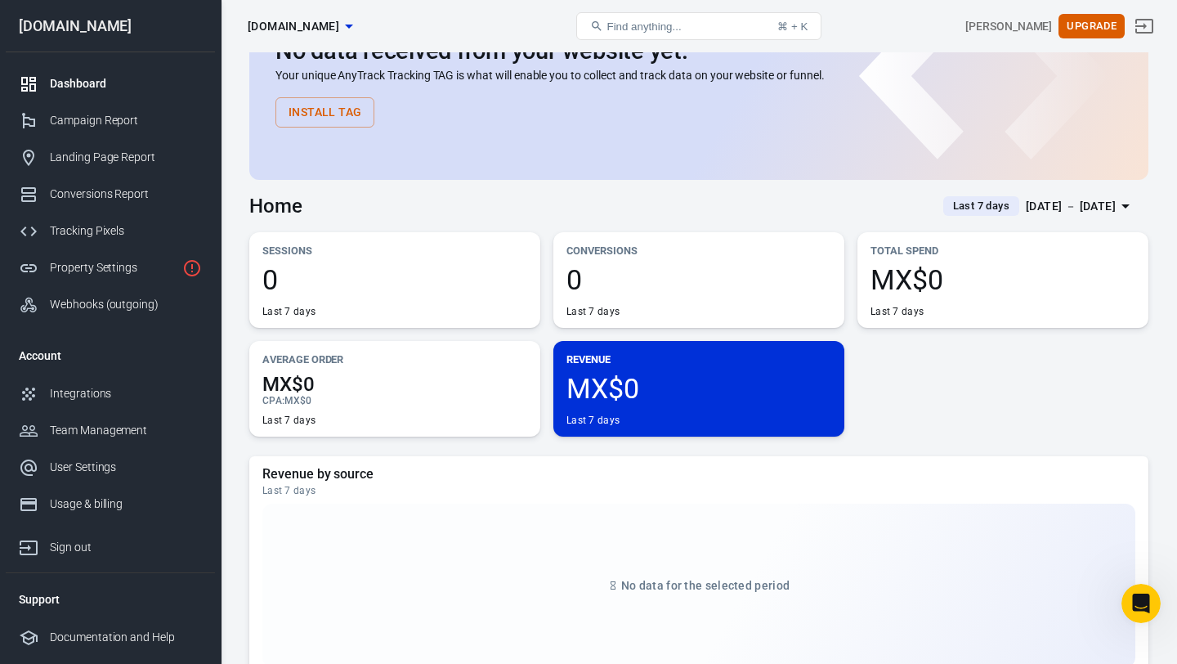
scroll to position [81, 0]
click at [98, 225] on div "Tracking Pixels" at bounding box center [126, 230] width 152 height 17
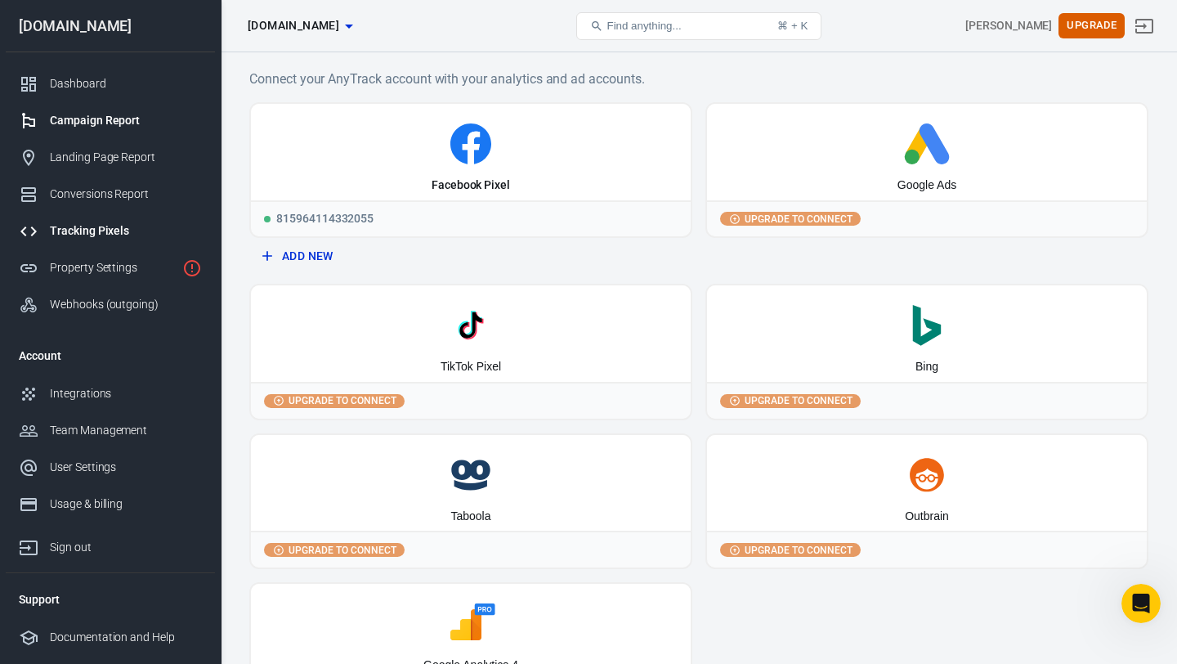
click at [113, 123] on div "Campaign Report" at bounding box center [126, 120] width 152 height 17
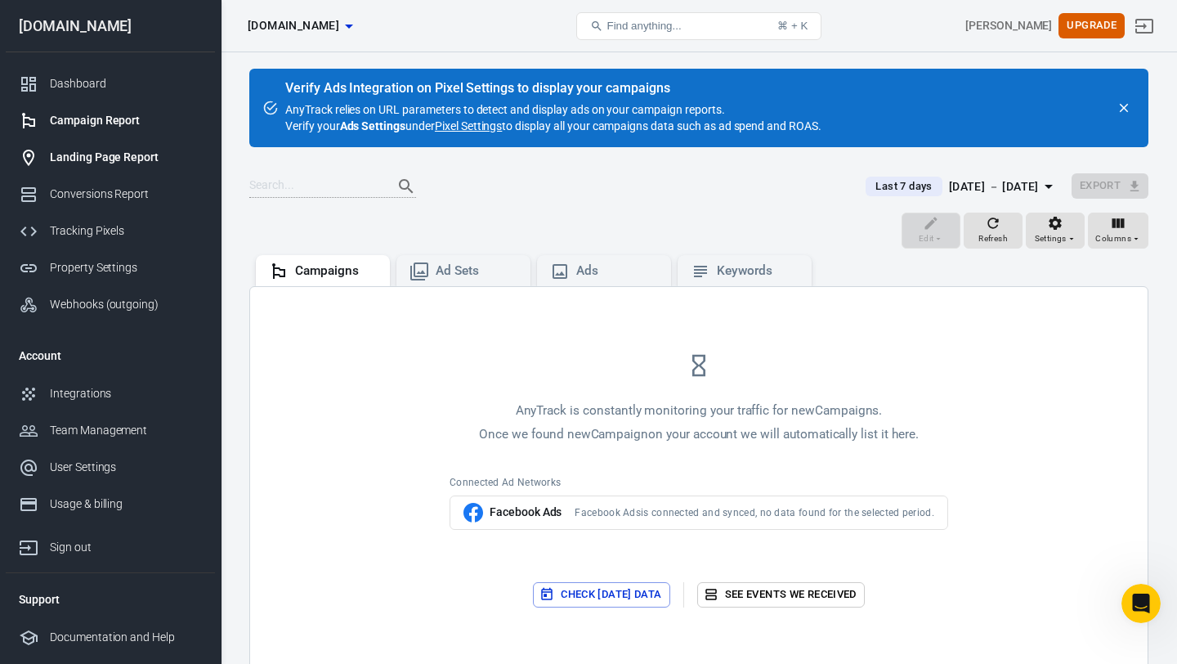
click at [117, 146] on link "Landing Page Report" at bounding box center [110, 157] width 209 height 37
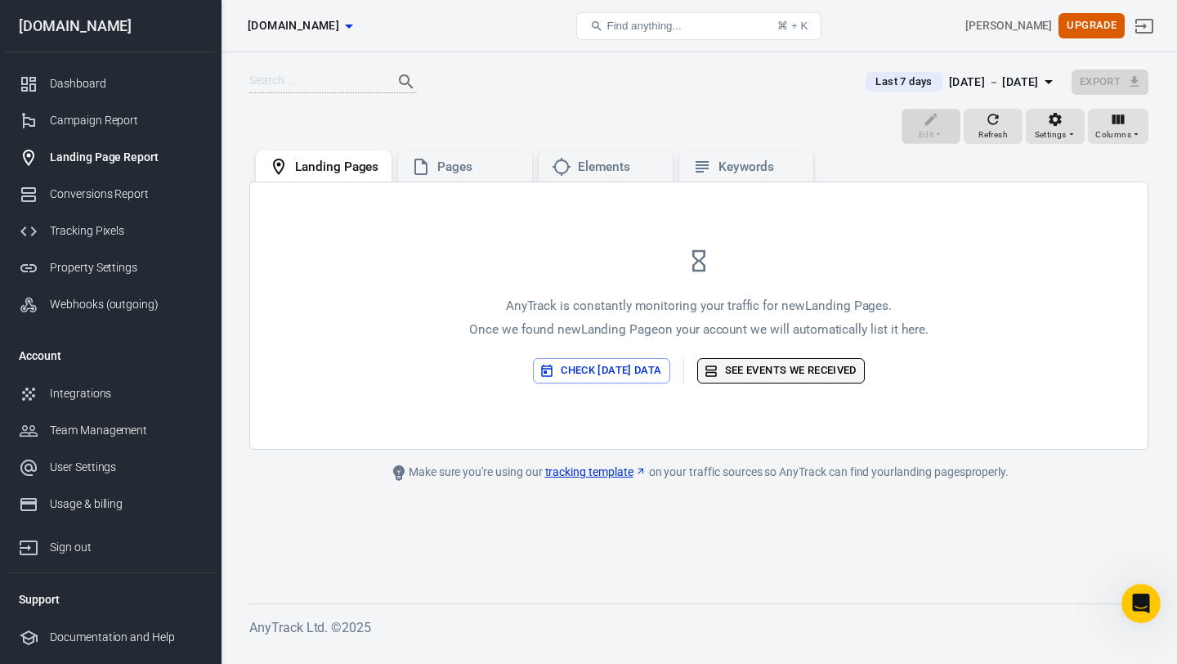
click at [766, 365] on link "See events we received" at bounding box center [781, 370] width 168 height 25
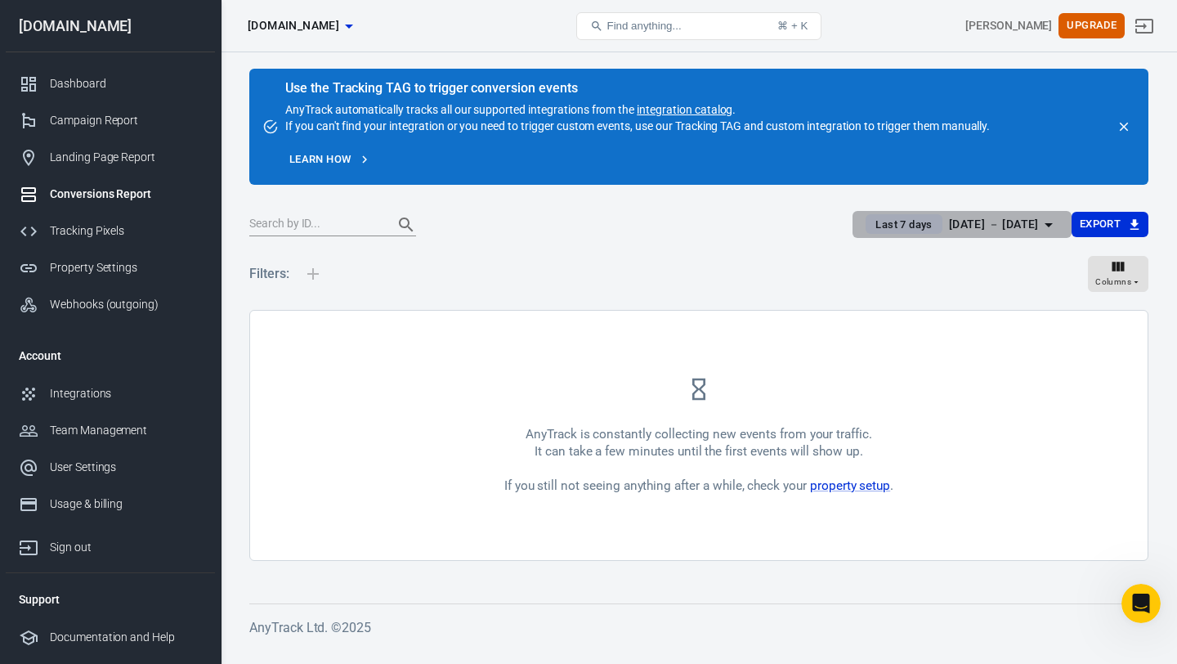
click at [1031, 218] on div "[DATE] － [DATE]" at bounding box center [994, 224] width 90 height 20
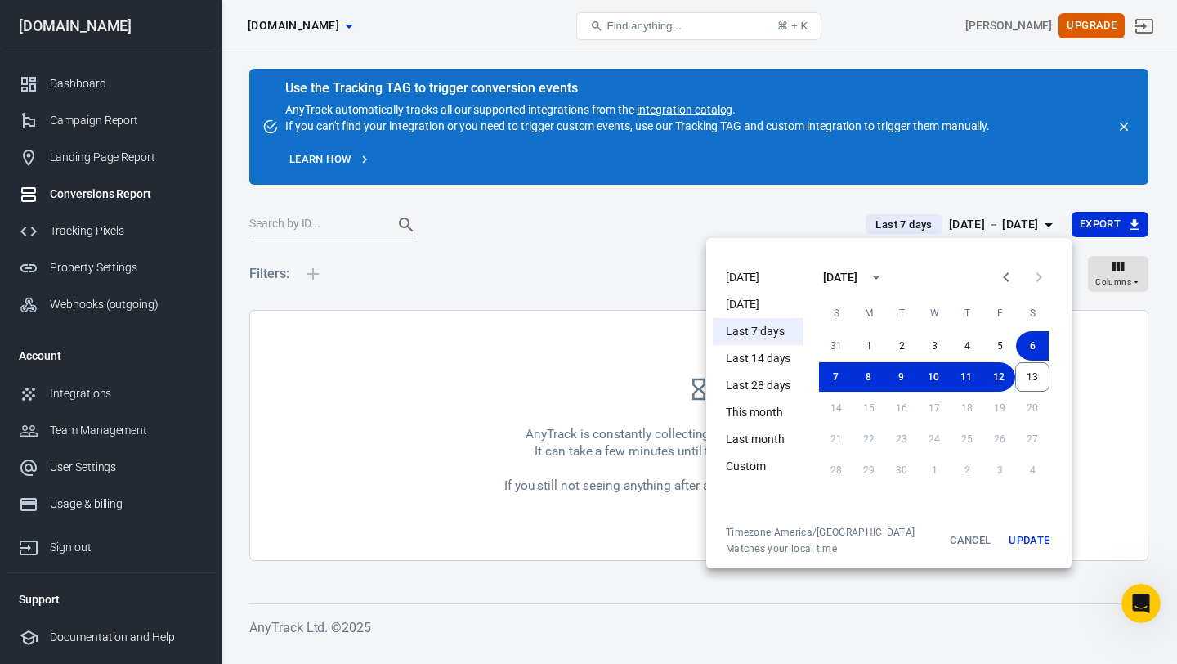
drag, startPoint x: 743, startPoint y: 291, endPoint x: 743, endPoint y: 279, distance: 11.4
click at [743, 279] on ul "[DATE] [DATE] Last 7 days Last 14 days Last 28 days This month Last month Custom" at bounding box center [758, 391] width 91 height 268
click at [743, 279] on li "[DATE]" at bounding box center [758, 277] width 91 height 27
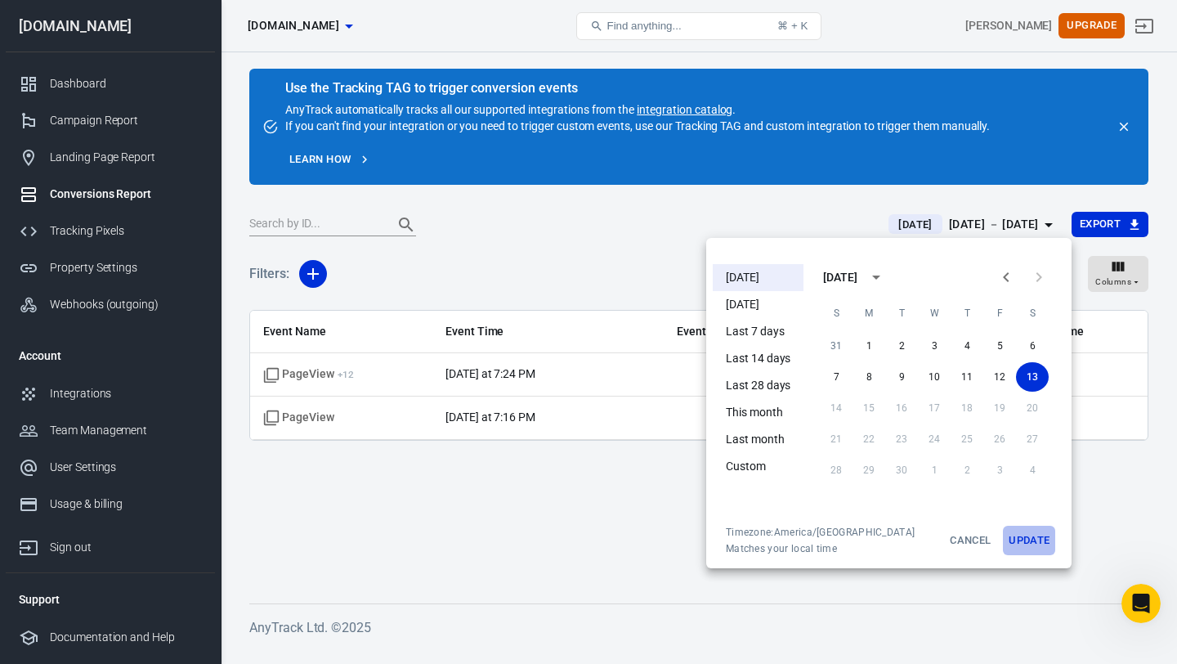
click at [1022, 540] on button "Update" at bounding box center [1029, 539] width 52 height 29
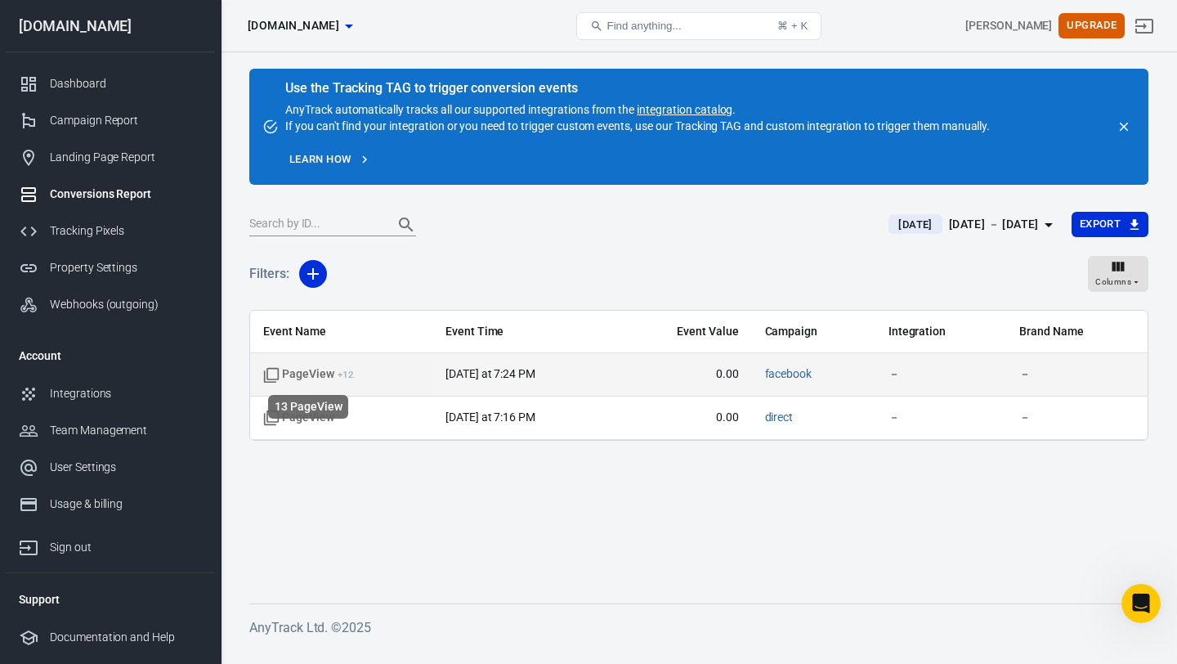
click at [338, 373] on sup "+ 12" at bounding box center [346, 374] width 16 height 11
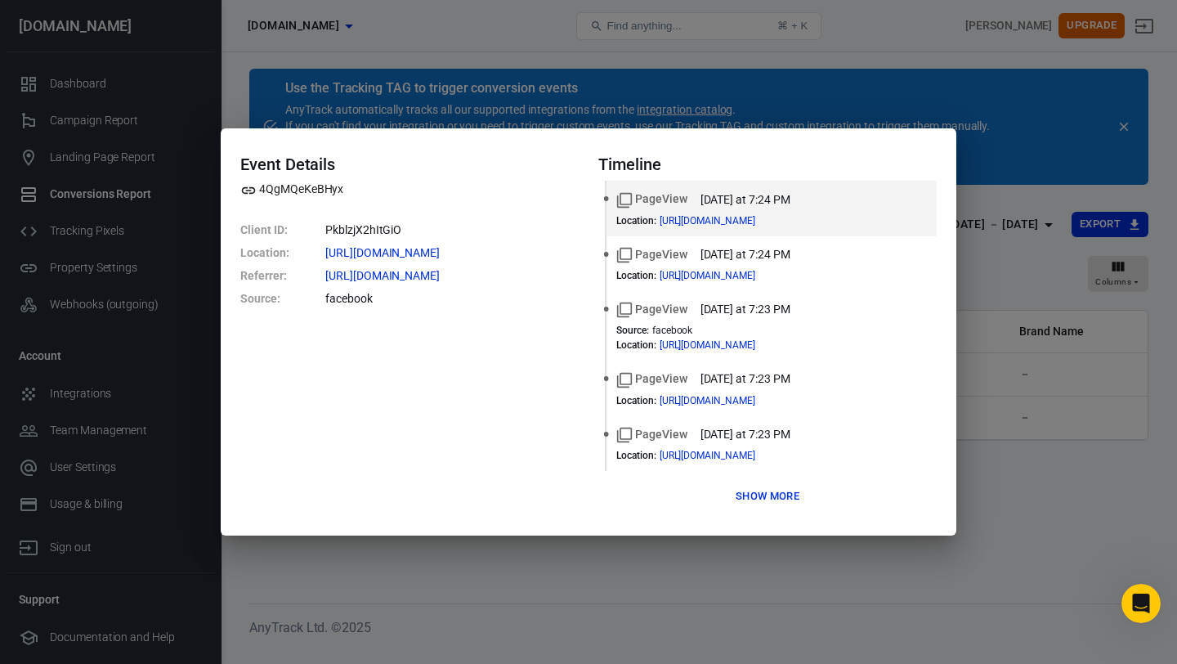
click at [704, 96] on div "Event Details 4QgMQeKeBHyx Client ID : PkblzjX2hItGiO Location : [URL][DOMAIN_N…" at bounding box center [588, 332] width 1177 height 664
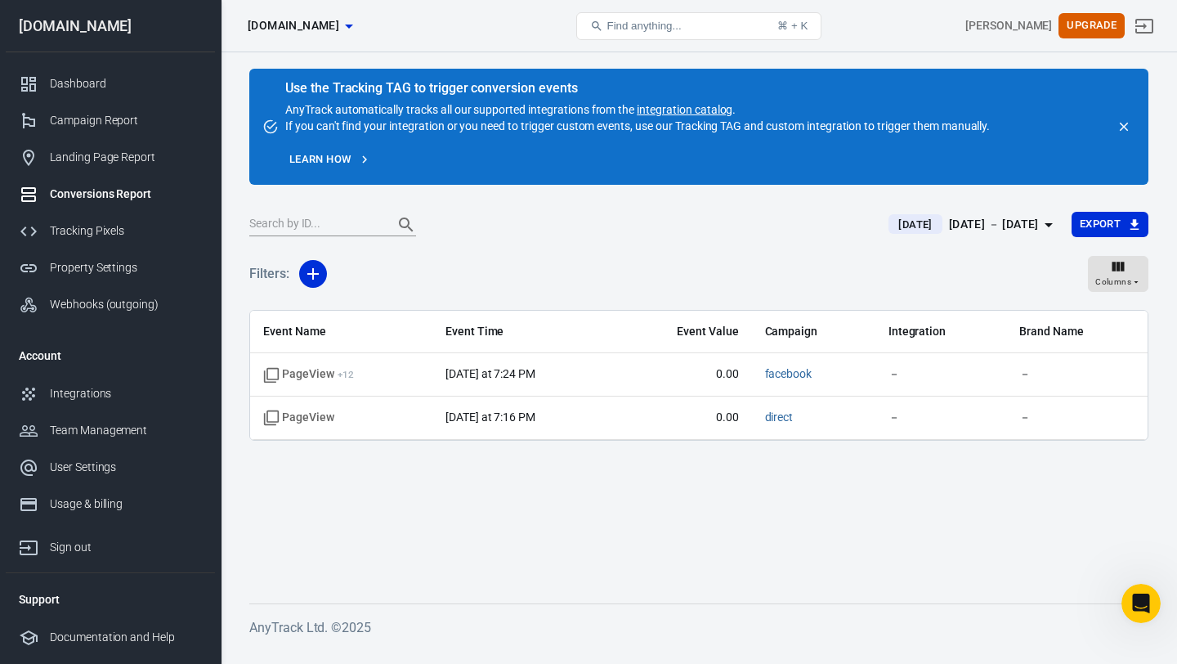
click at [1120, 126] on icon "close" at bounding box center [1123, 126] width 15 height 15
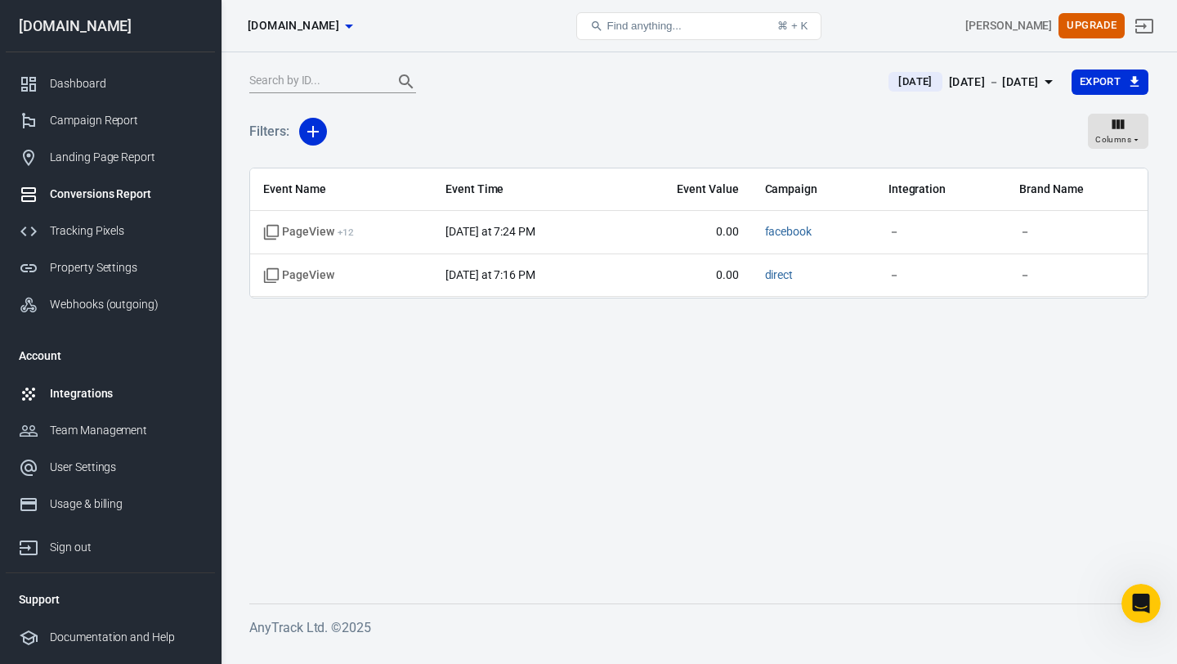
click at [98, 391] on div "Integrations" at bounding box center [126, 393] width 152 height 17
